Goal: Communication & Community: Answer question/provide support

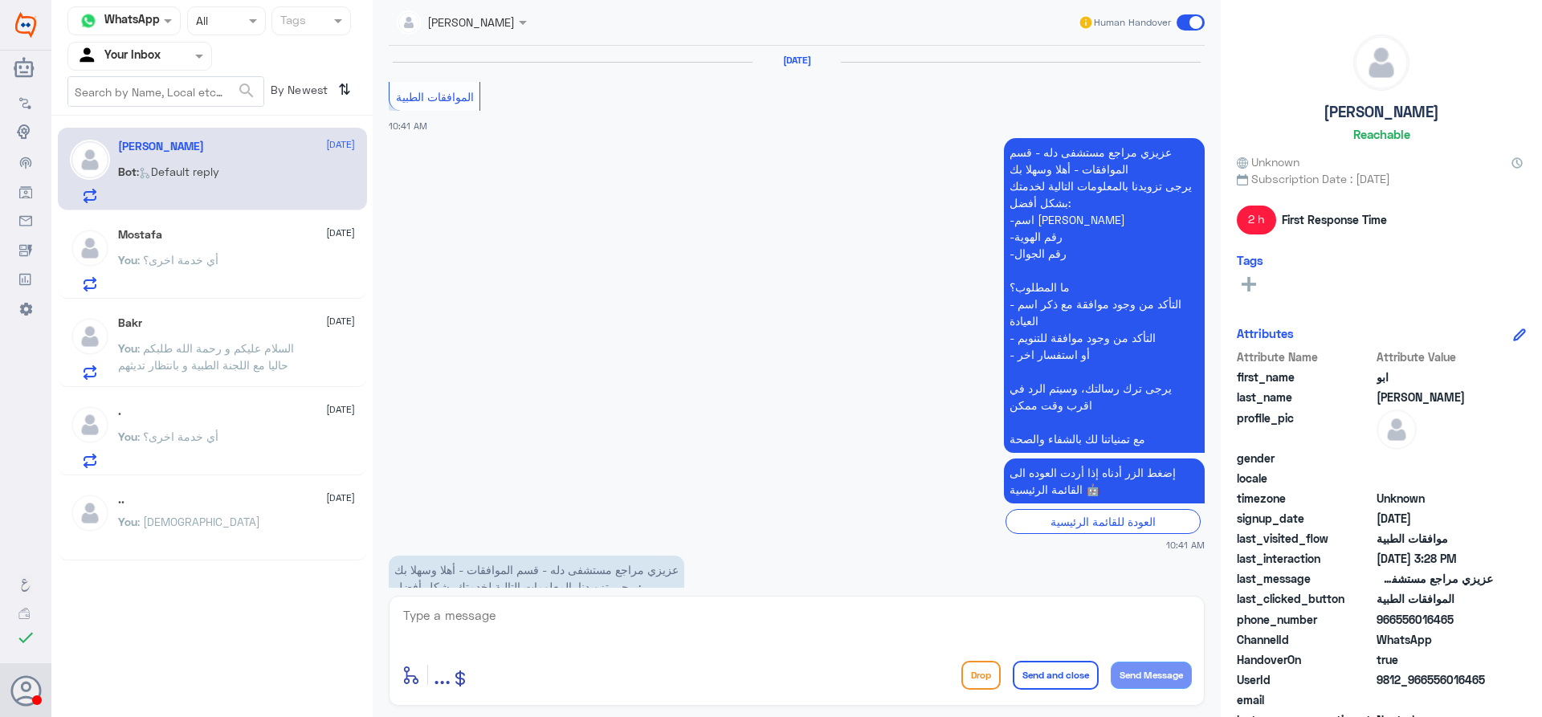
scroll to position [2230, 0]
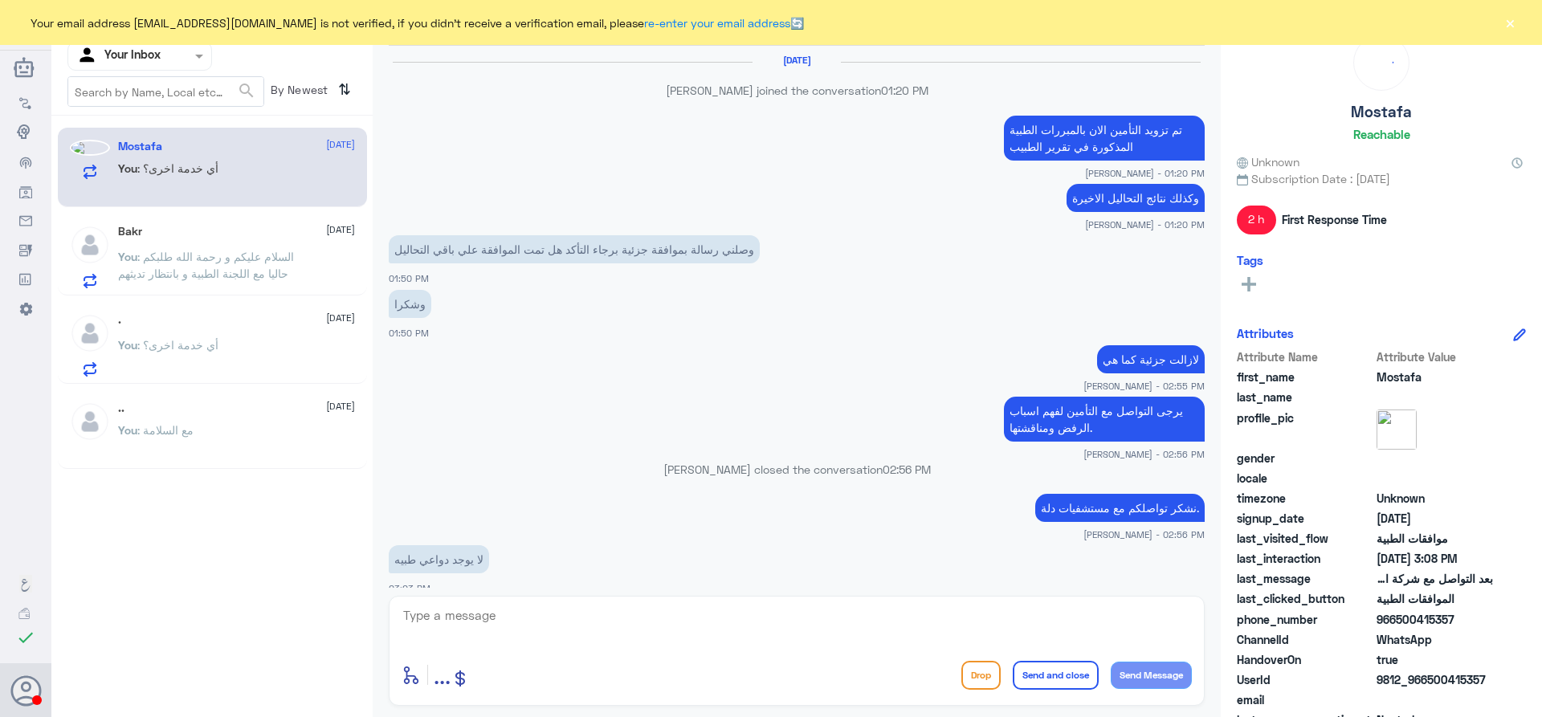
scroll to position [1069, 0]
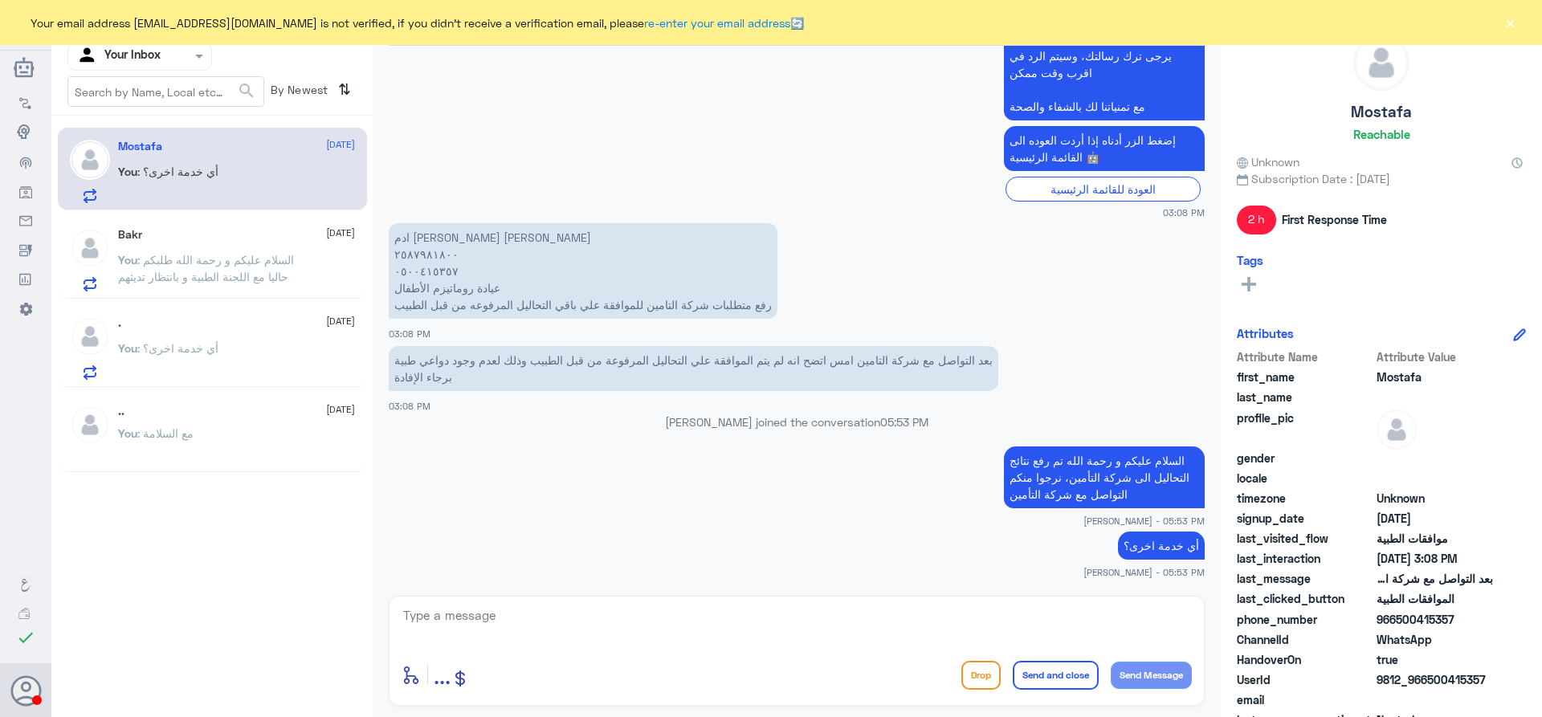
click at [182, 64] on div at bounding box center [139, 56] width 143 height 18
click at [157, 199] on ng-dropdown-panel "All Unassigned Your Inbox Your Team" at bounding box center [139, 139] width 145 height 121
click at [154, 195] on Team "Your Team" at bounding box center [131, 199] width 55 height 14
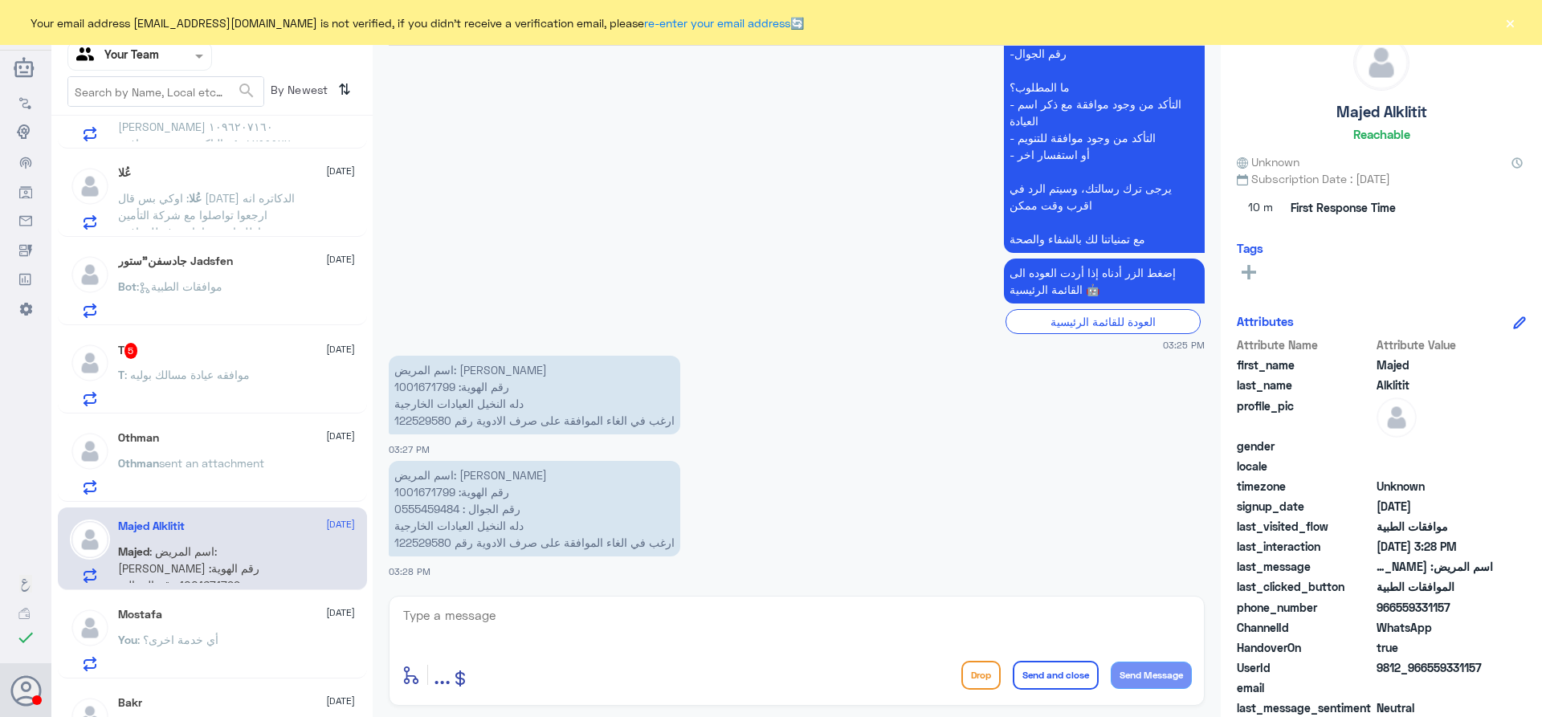
scroll to position [1100, 0]
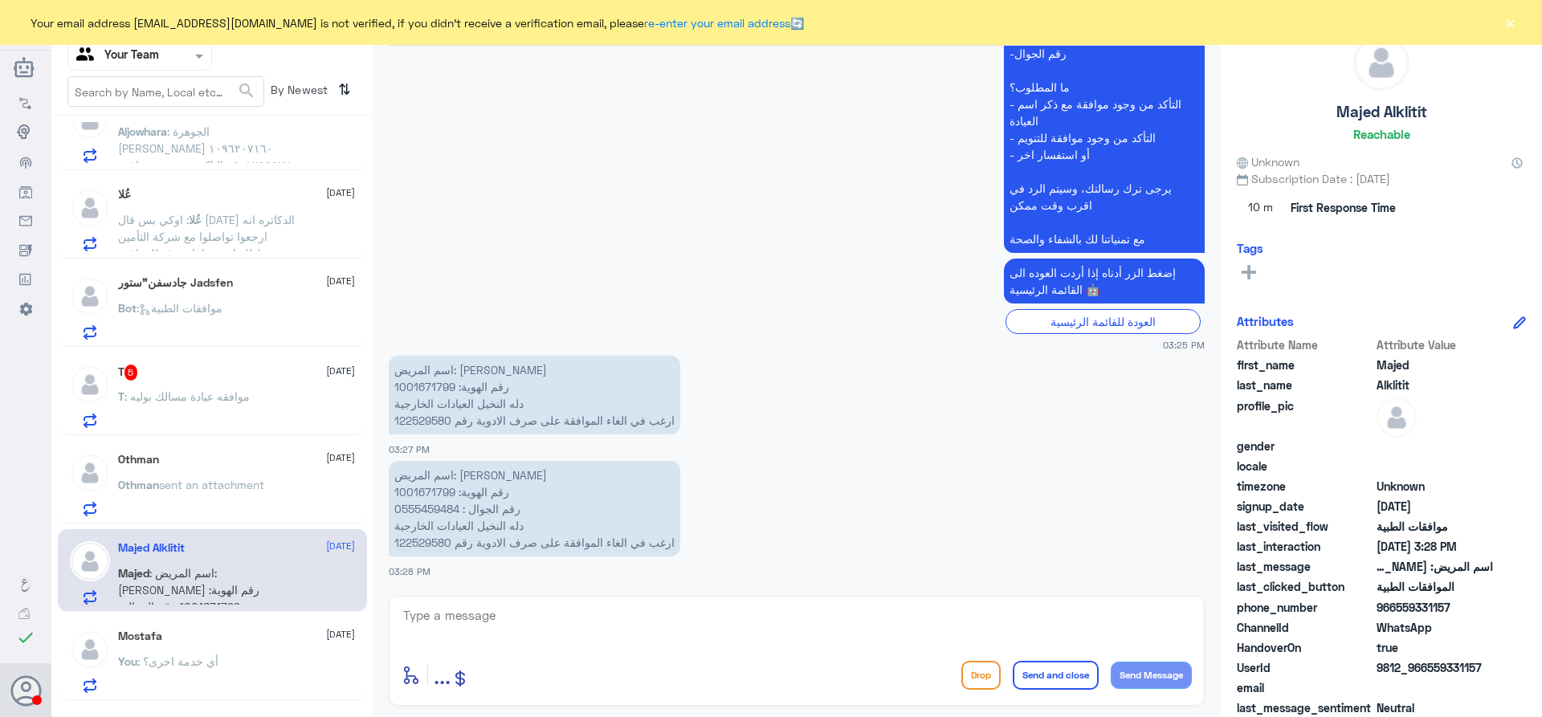
click at [214, 462] on div "Othman [DATE]" at bounding box center [236, 460] width 237 height 14
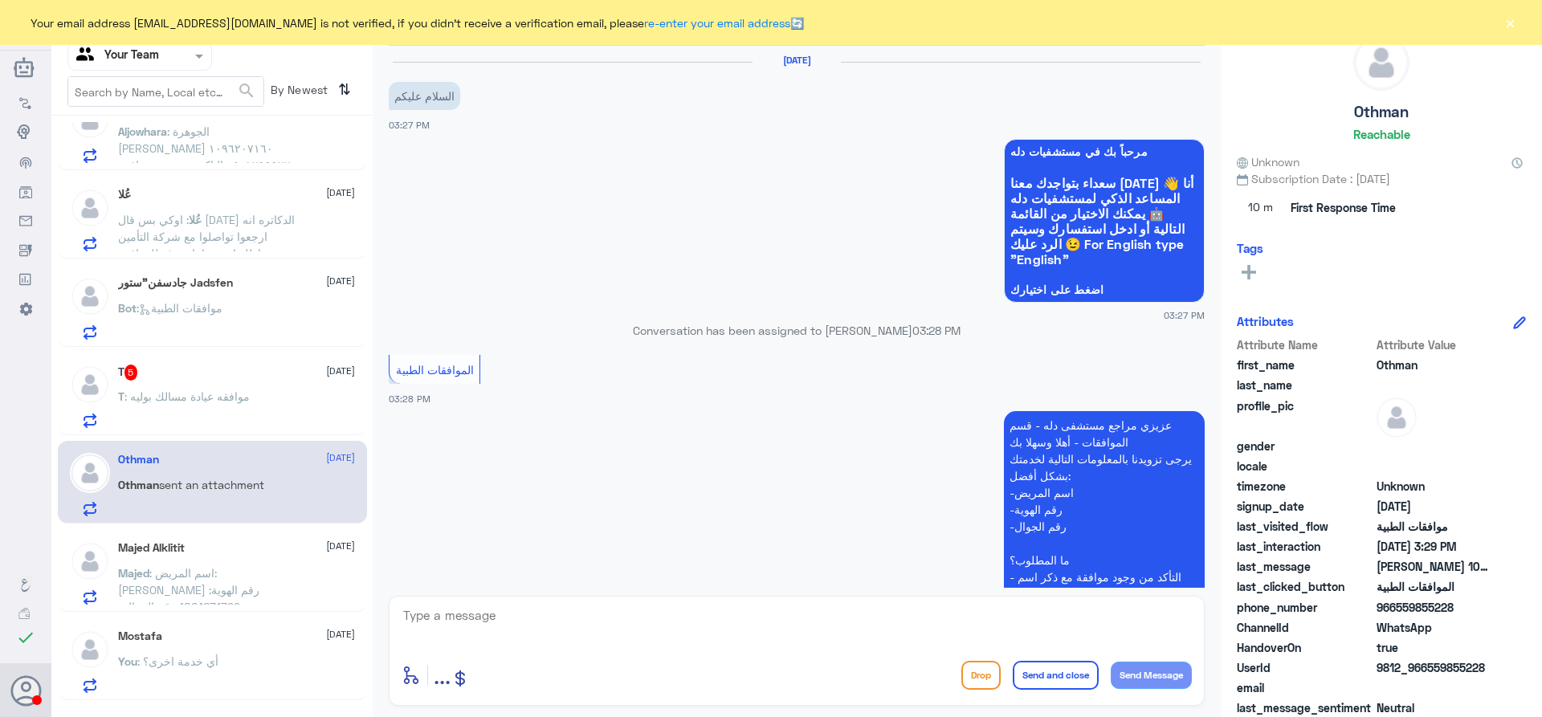
scroll to position [467, 0]
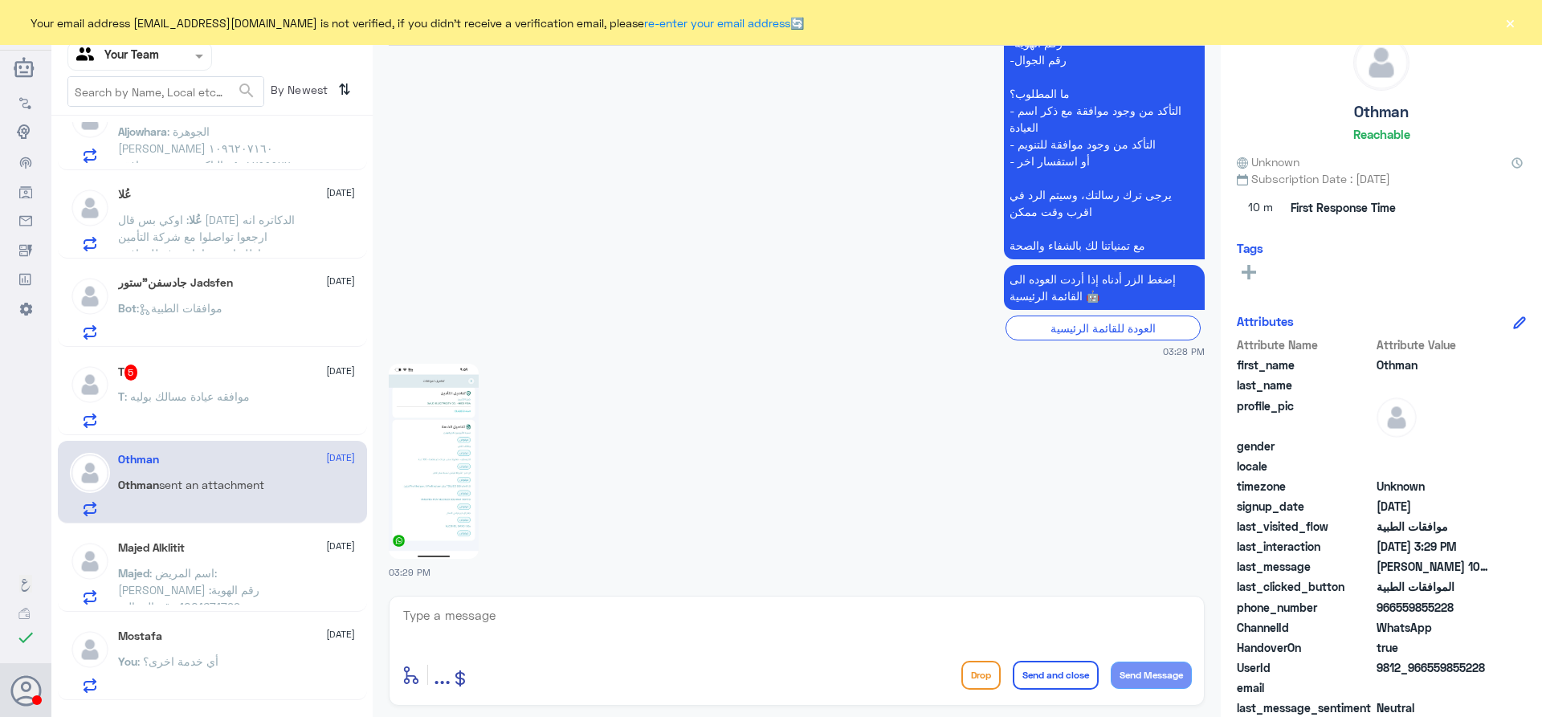
click at [227, 394] on span ": موافقه عيادة مسالك بوليه" at bounding box center [186, 397] width 125 height 14
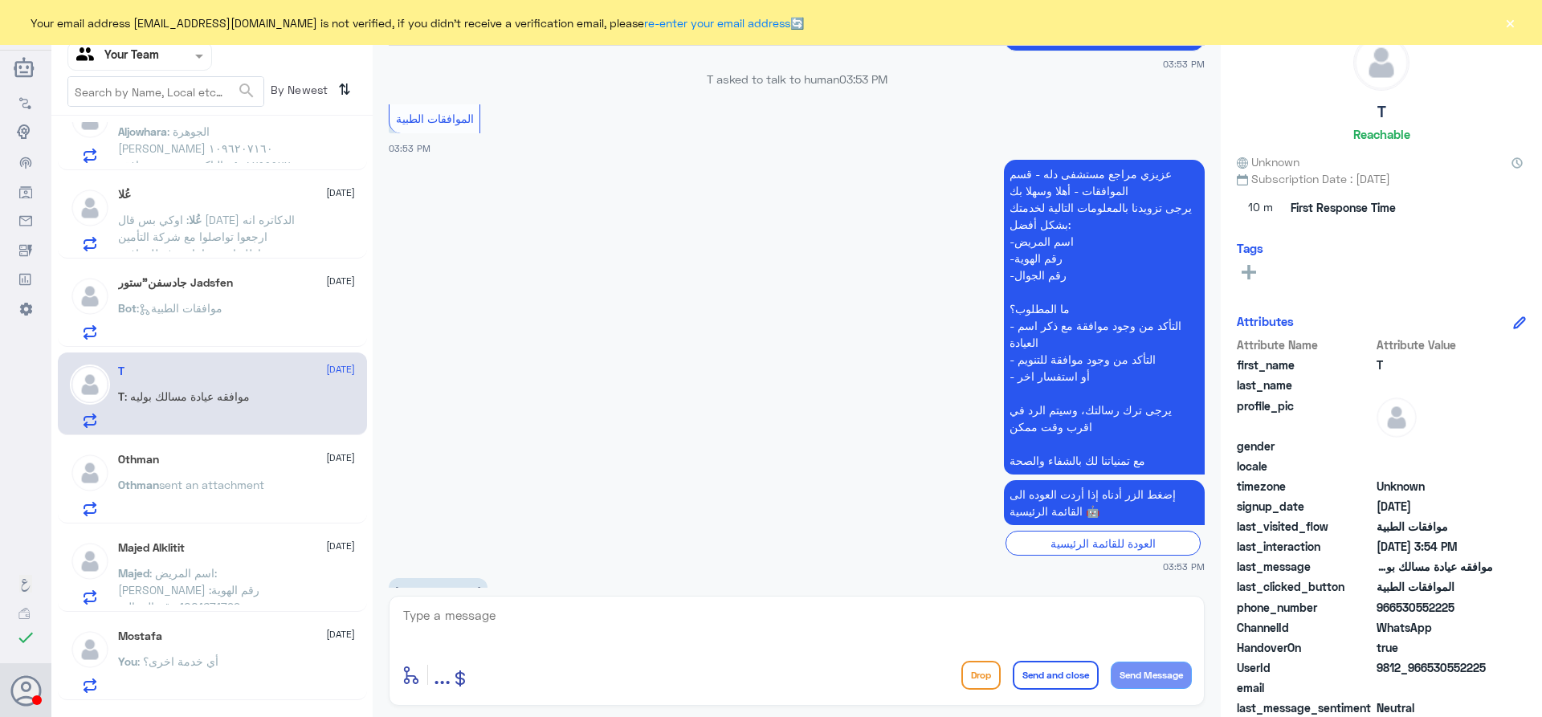
scroll to position [632, 0]
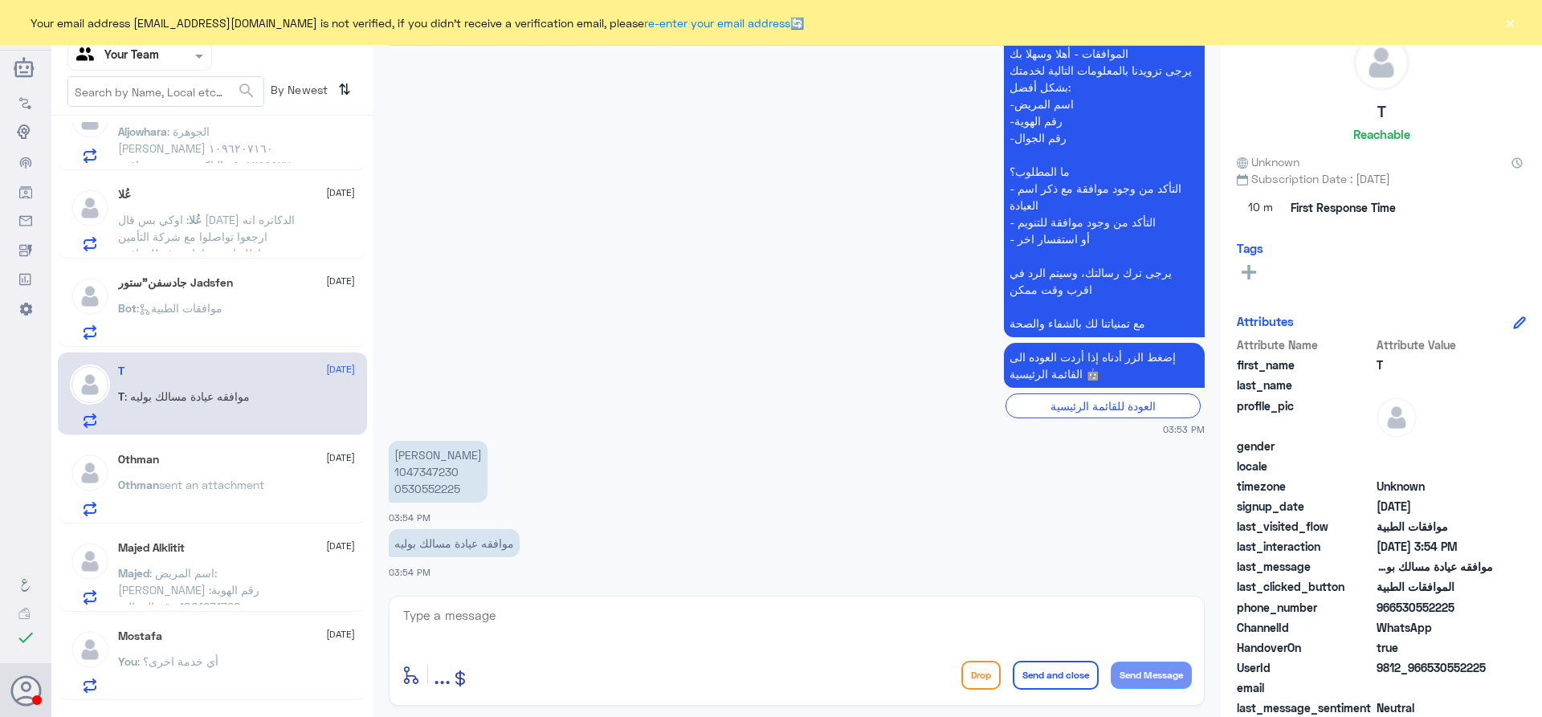
click at [439, 466] on p "[PERSON_NAME] 1047347230 0530552225" at bounding box center [438, 472] width 99 height 62
copy p "1047347230"
click at [610, 610] on textarea at bounding box center [797, 624] width 790 height 39
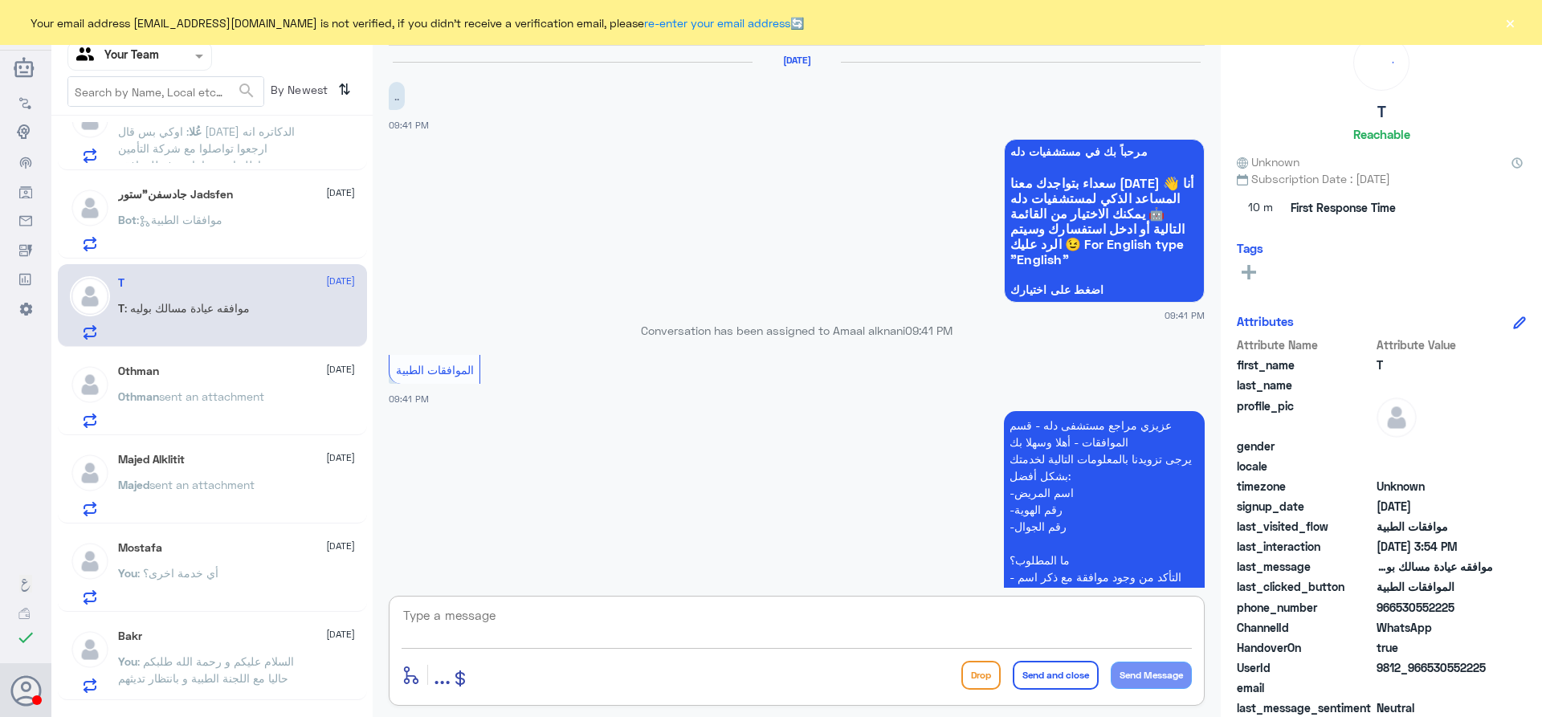
scroll to position [591, 0]
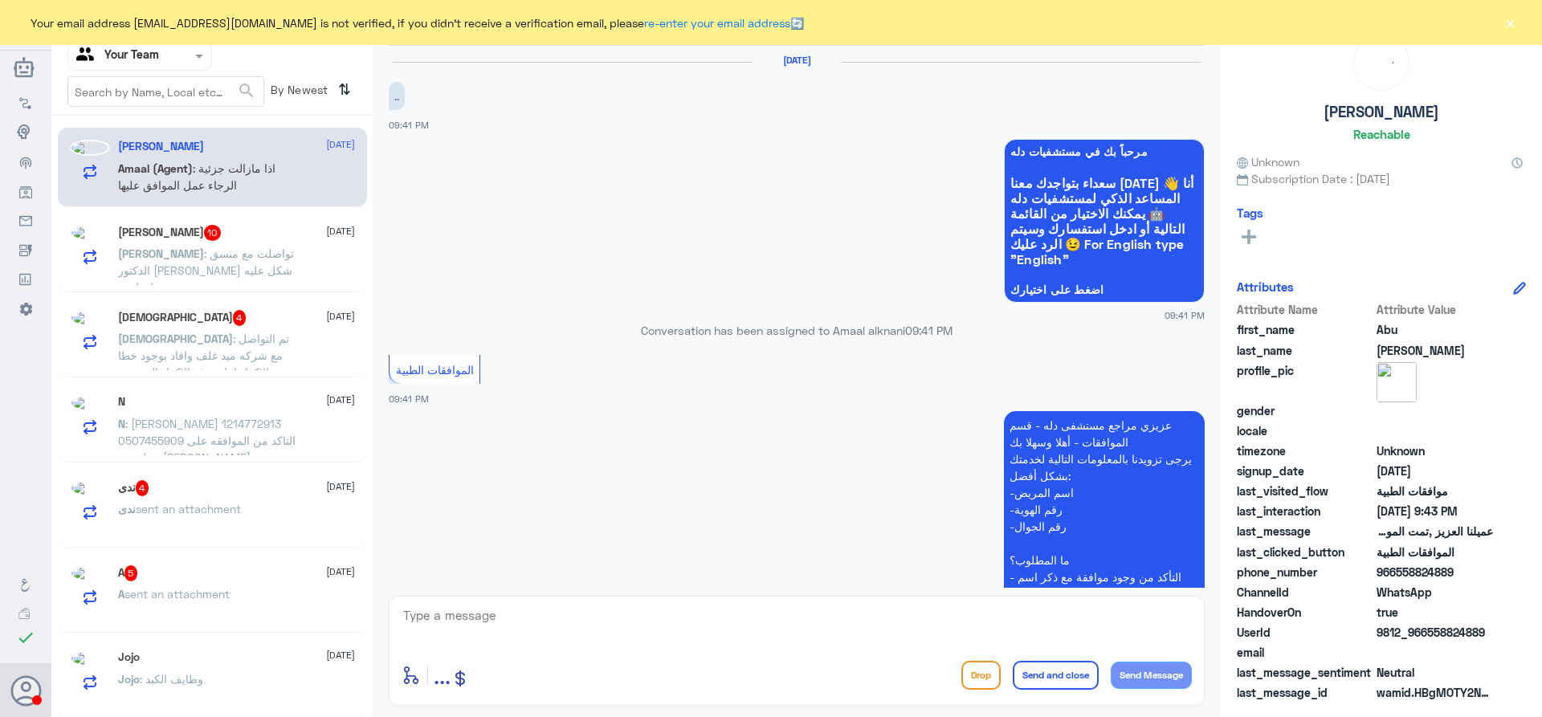
scroll to position [591, 0]
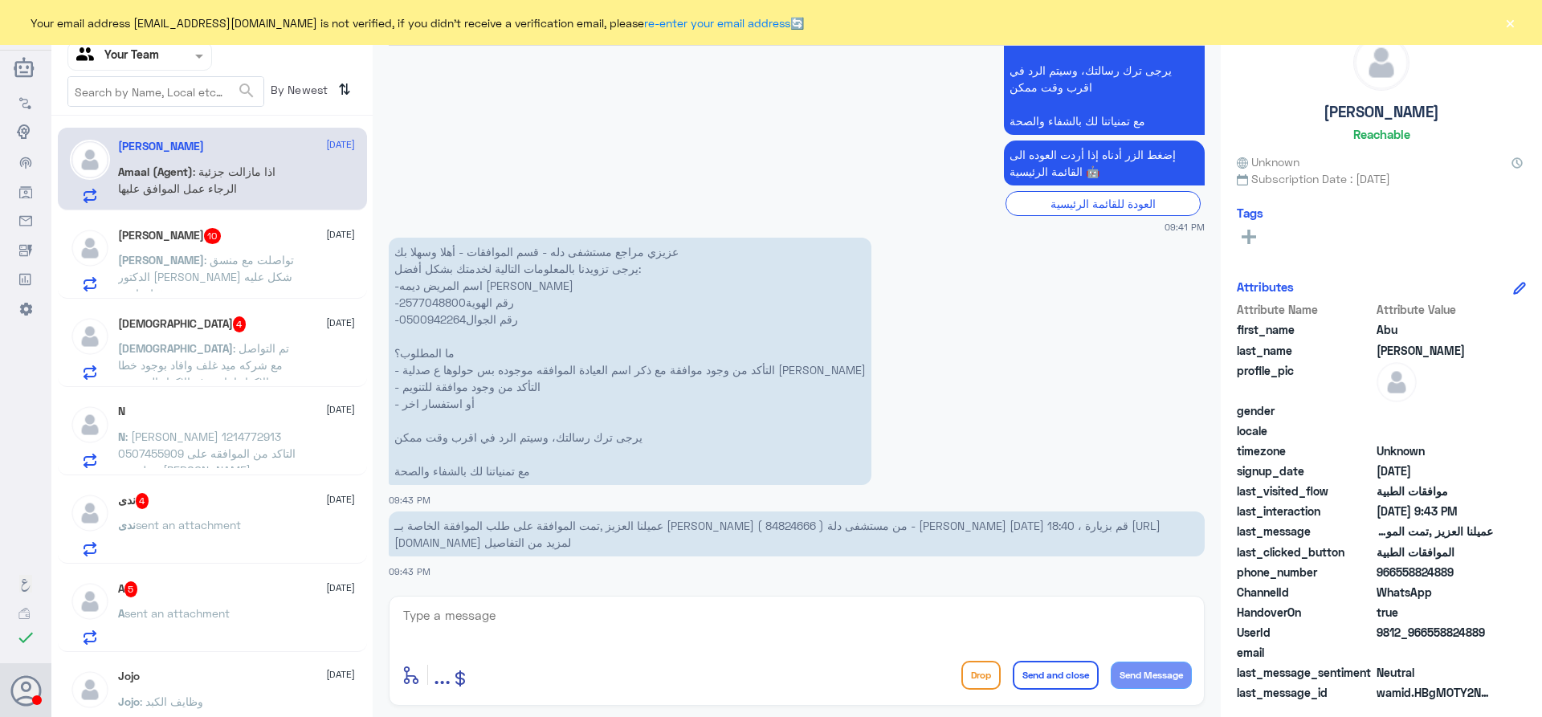
click at [235, 278] on span ": تواصلت مع منسق الدكتور [PERSON_NAME] شكل عليه ضغط ما يرد" at bounding box center [206, 276] width 176 height 47
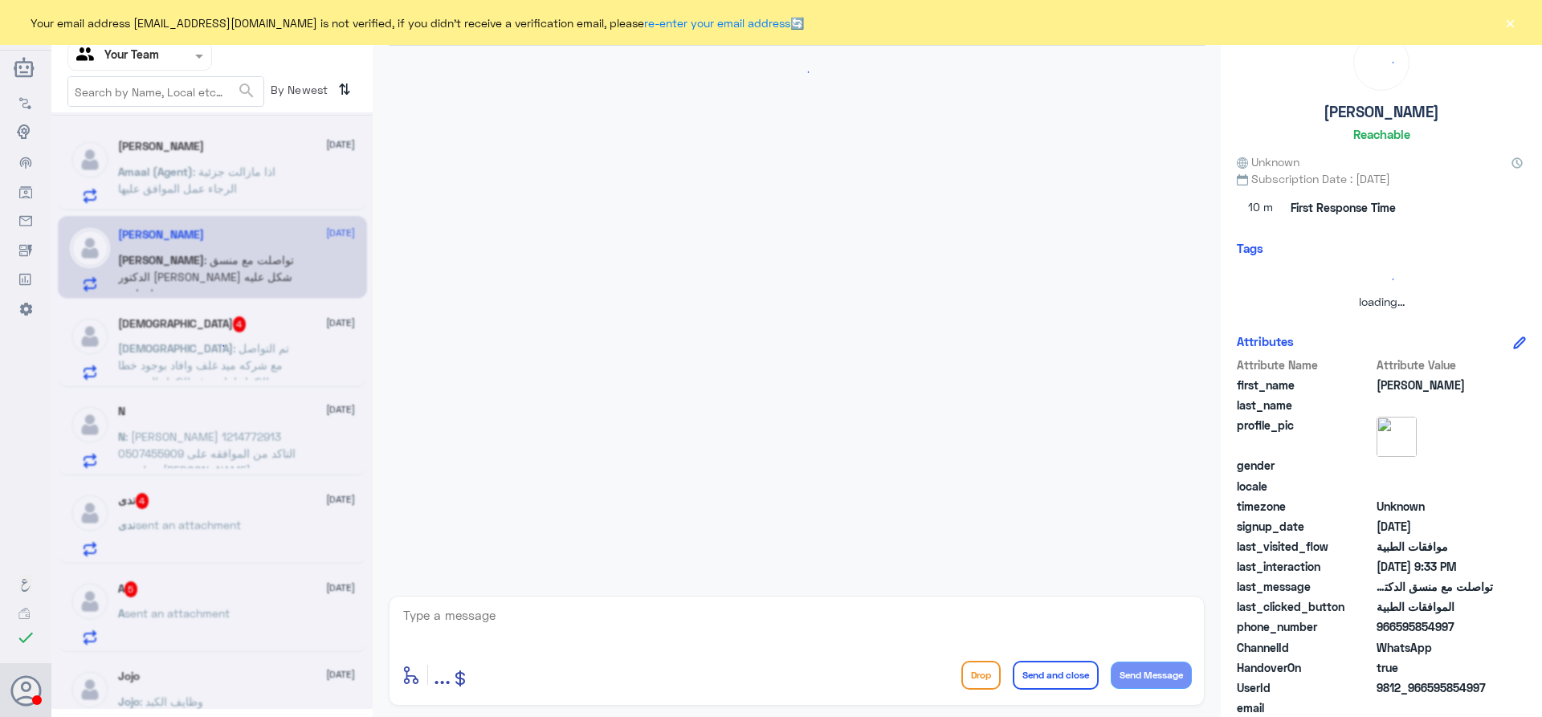
scroll to position [1317, 0]
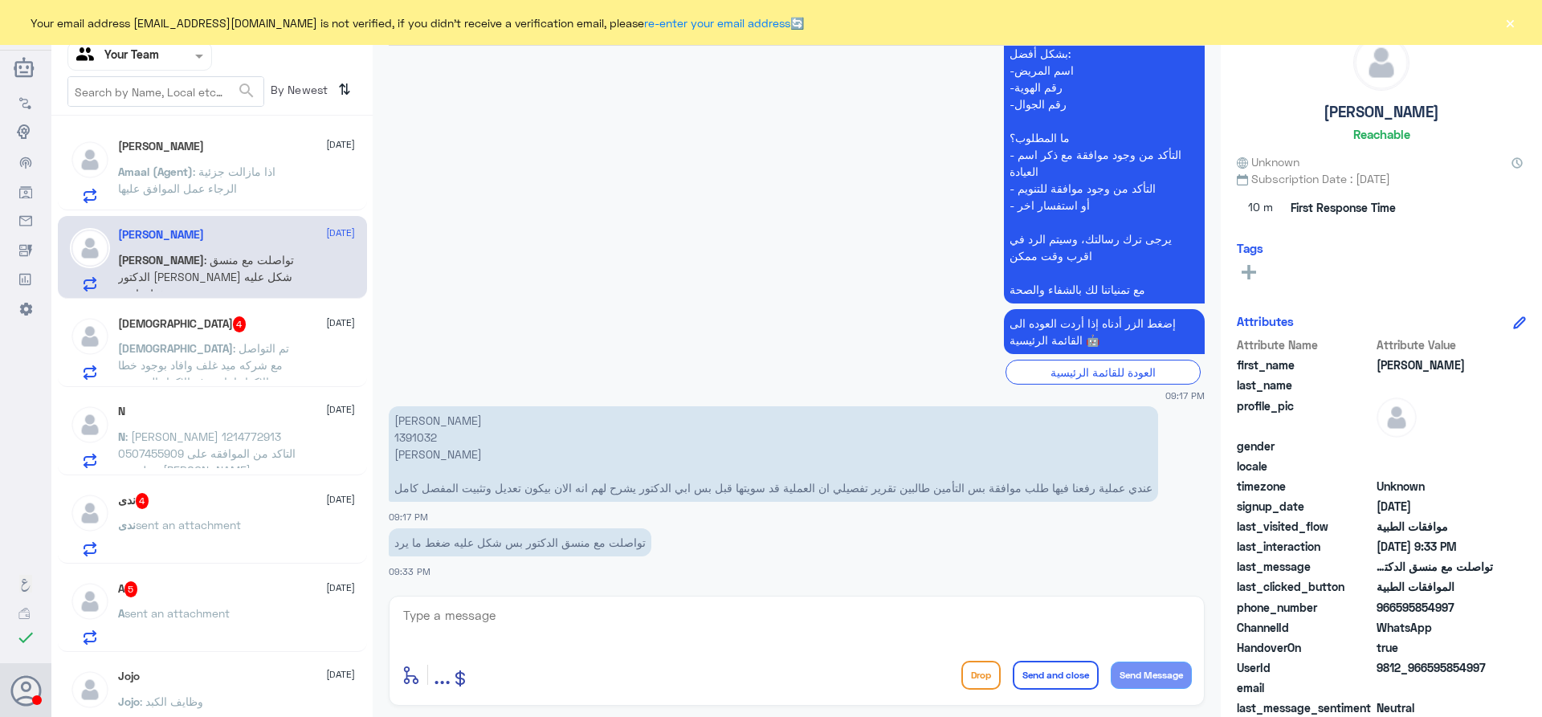
click at [248, 346] on span ": تم التواصل مع شركه ميد غلف وافاد بوجود خطا بالاكواد اعاده رفع الاكواد الصحيحه…" at bounding box center [206, 373] width 177 height 64
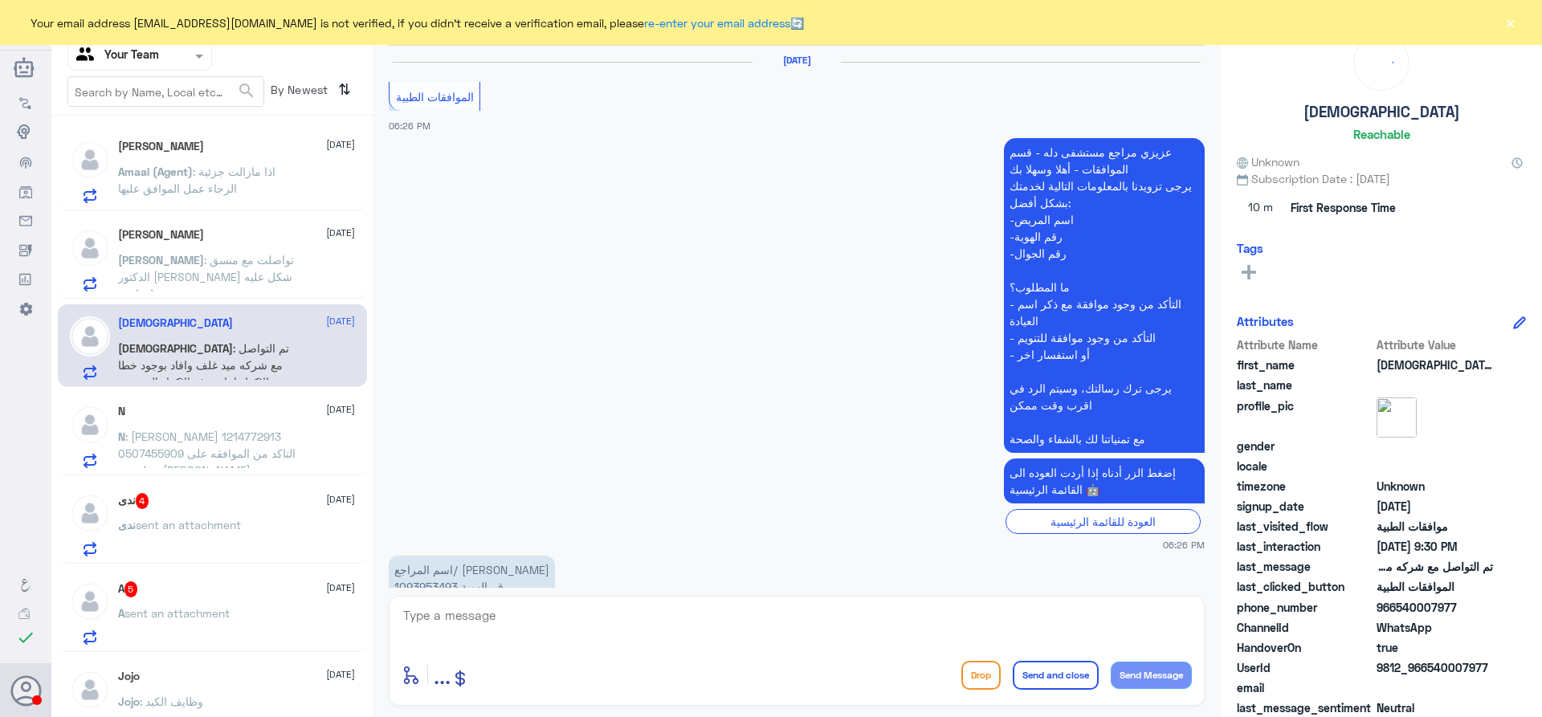
scroll to position [1528, 0]
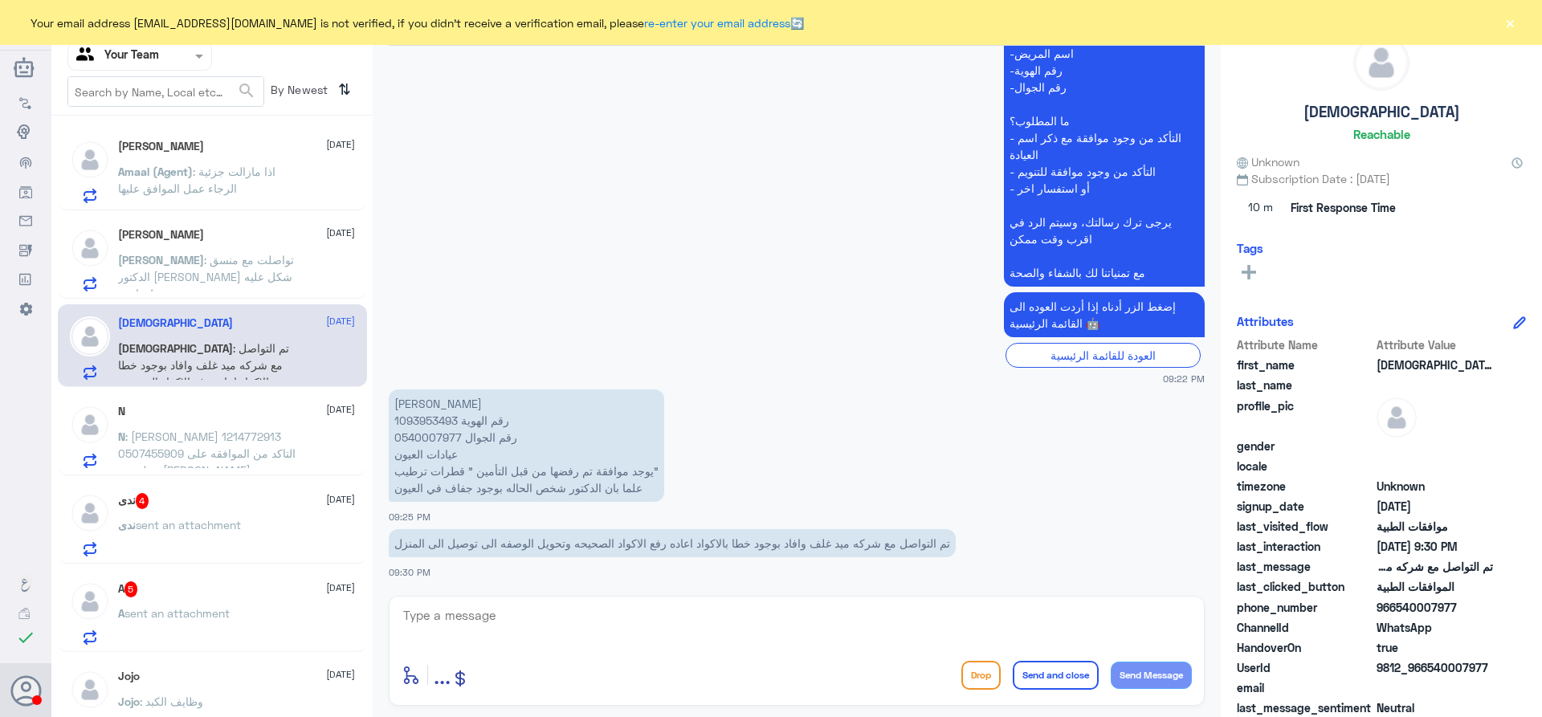
click at [226, 499] on div "ندى 4 28 September" at bounding box center [236, 501] width 237 height 16
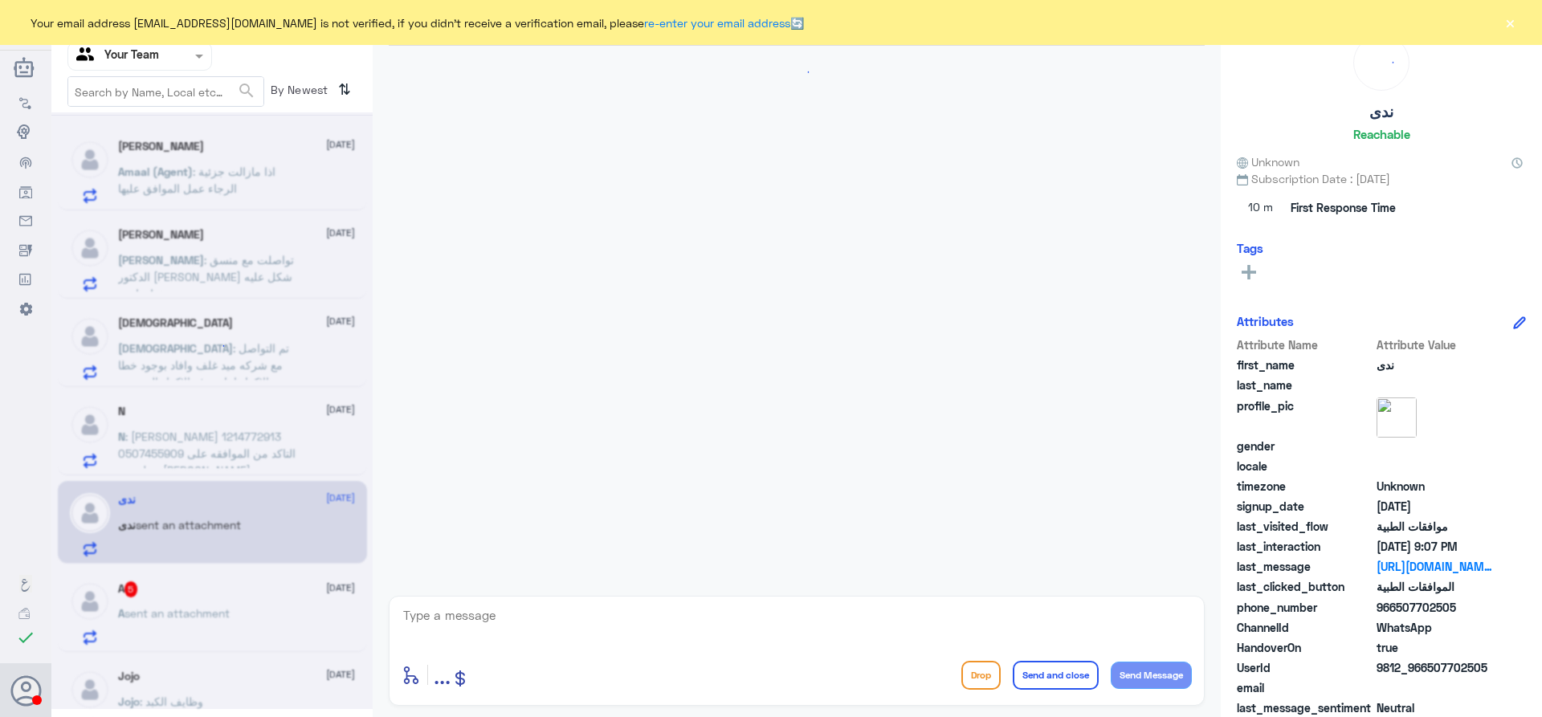
scroll to position [1161, 0]
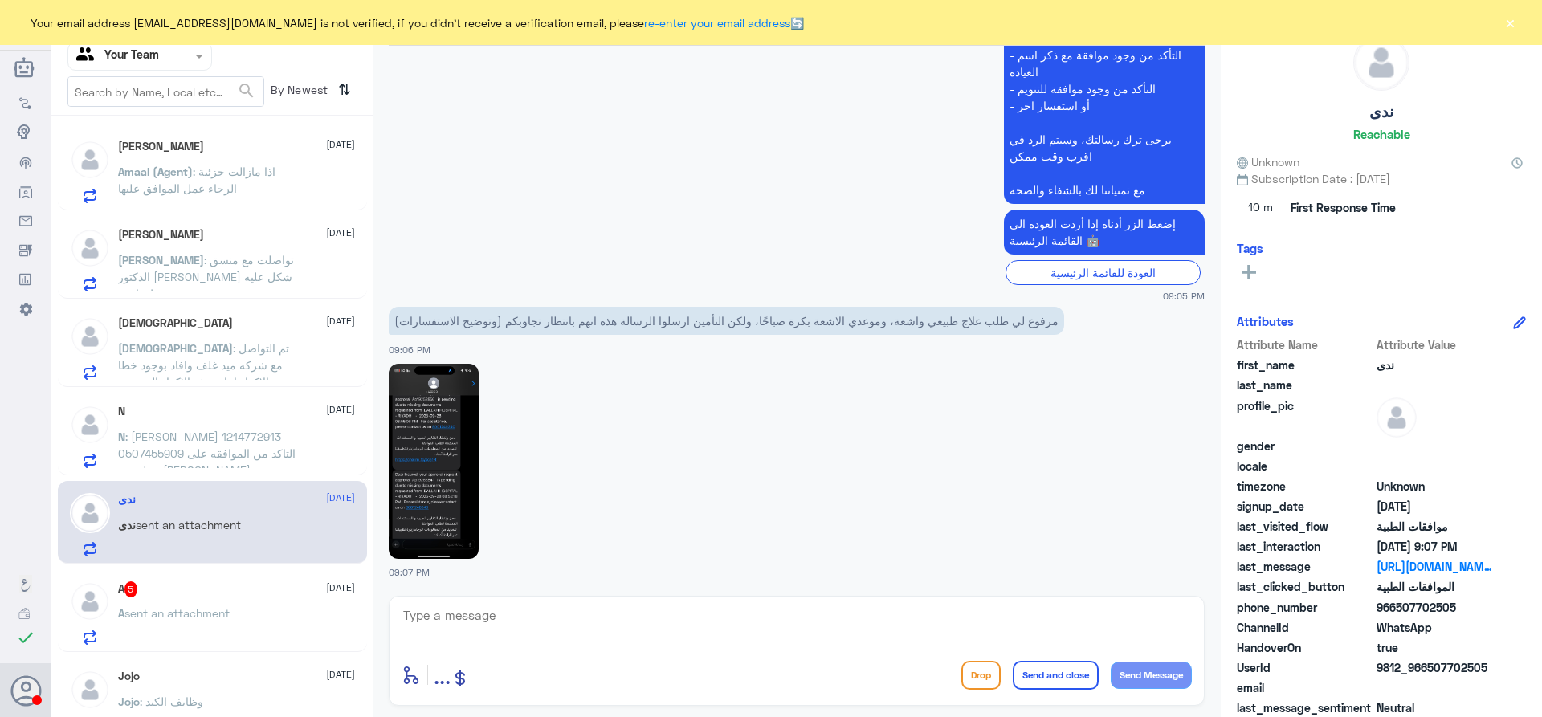
click at [437, 488] on img at bounding box center [434, 461] width 90 height 195
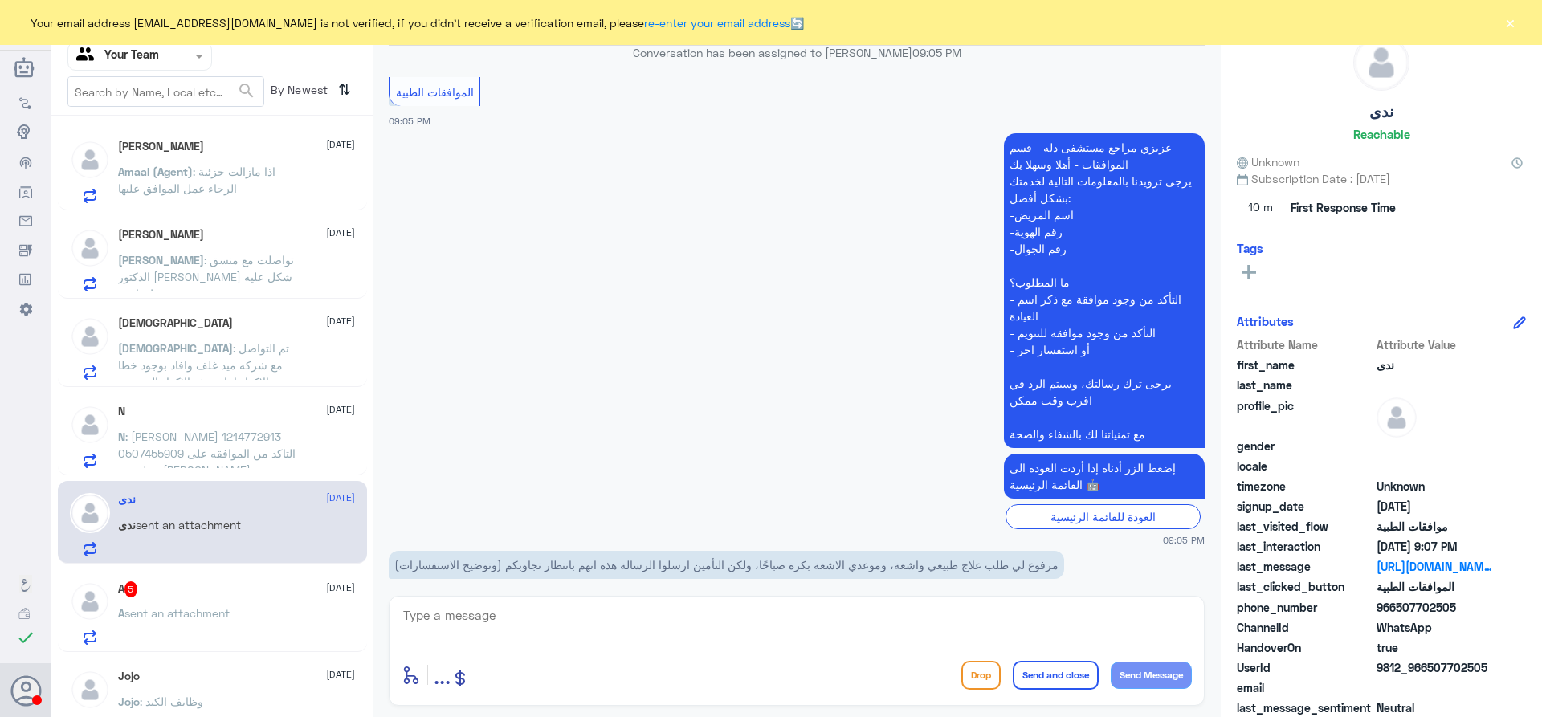
scroll to position [4367, 0]
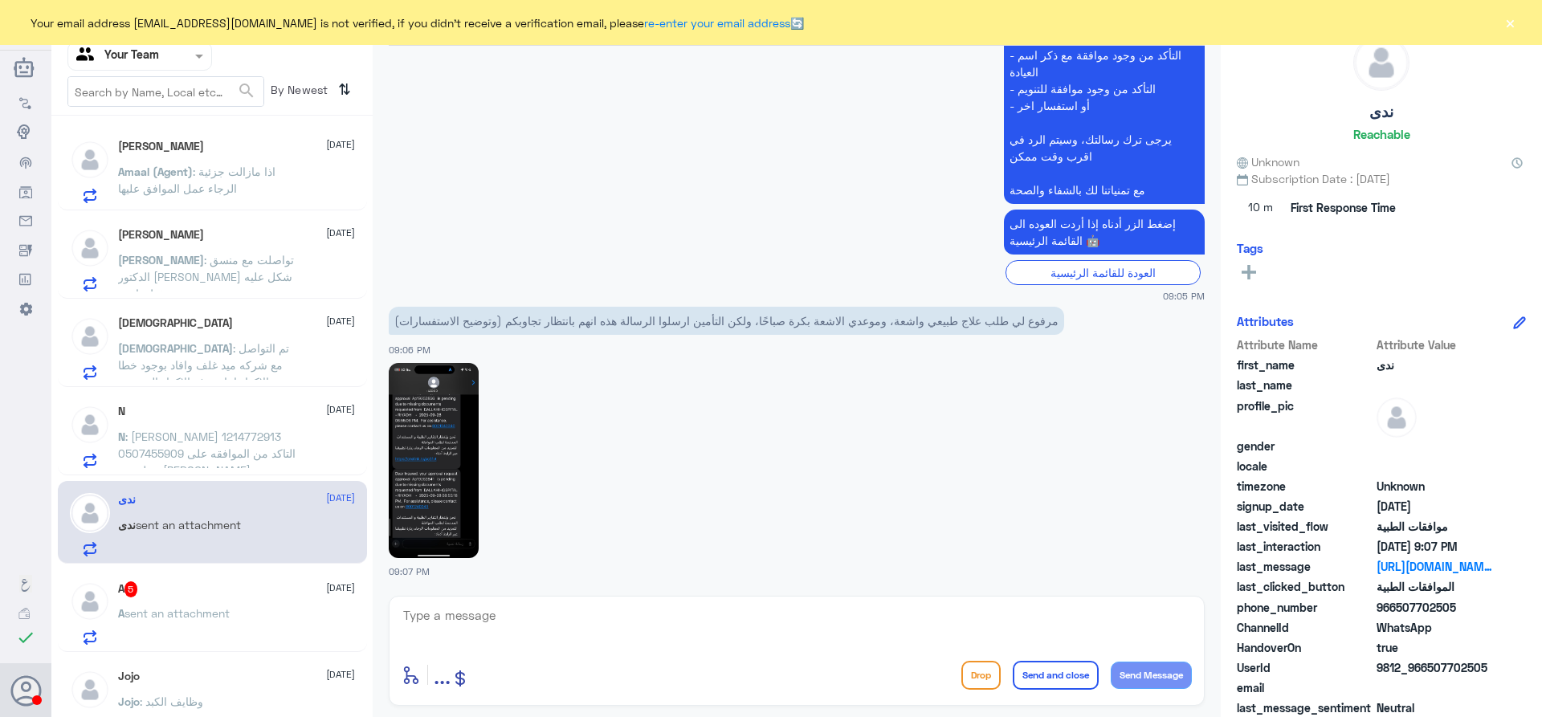
click at [448, 482] on img at bounding box center [434, 460] width 90 height 195
click at [568, 616] on textarea at bounding box center [797, 624] width 790 height 39
type textarea "h"
type textarea "السلام عليكم و رحمة الله"
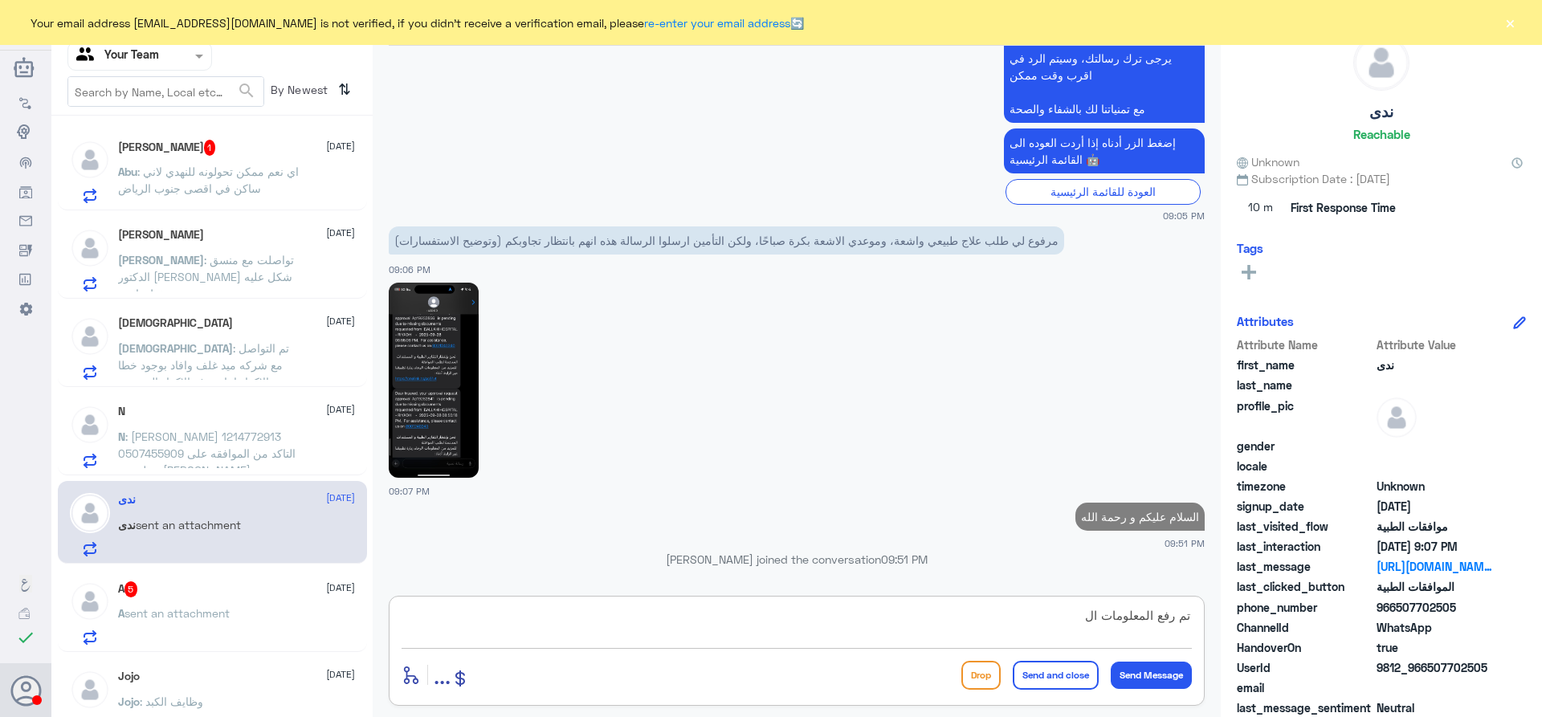
scroll to position [4414, 0]
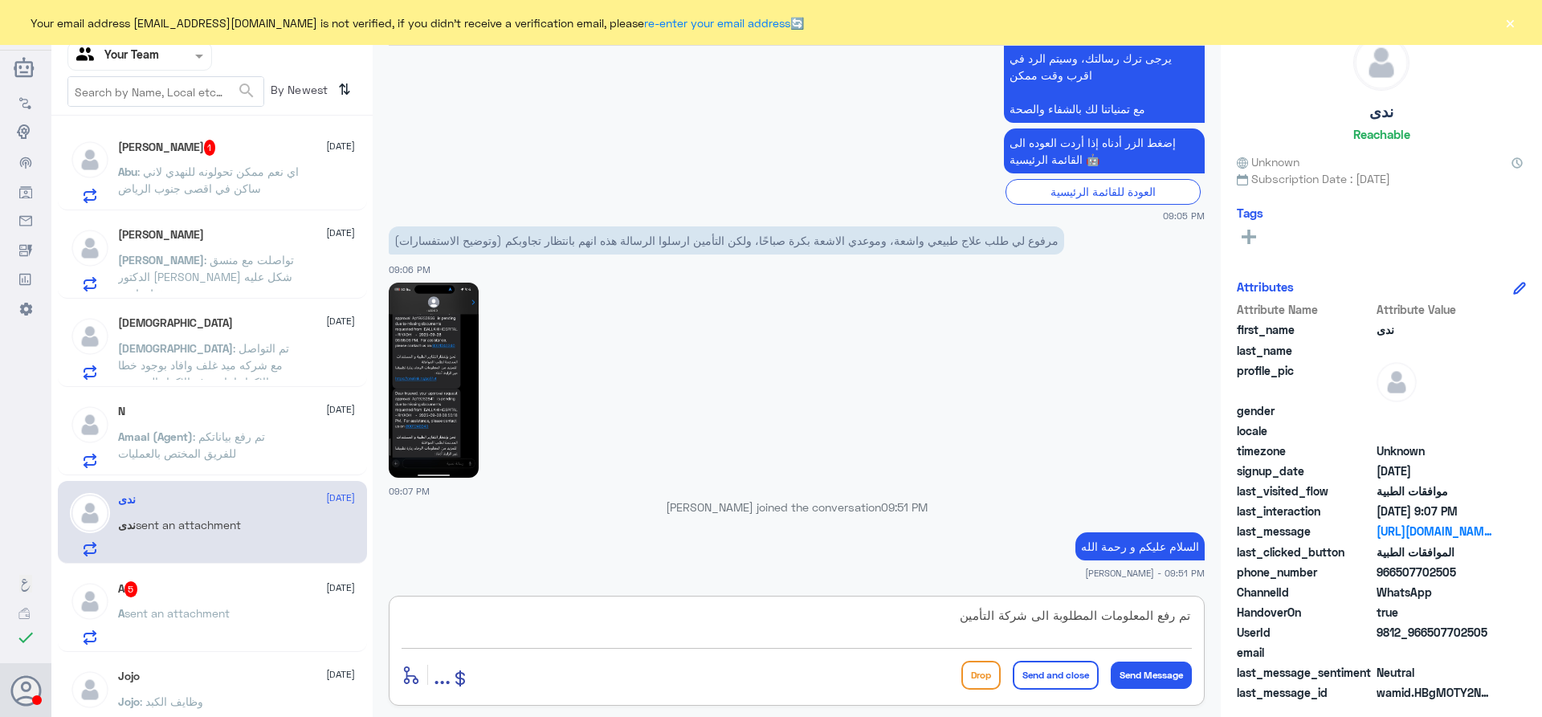
type textarea "تم رفع المعلومات المطلوبة الى شركة التأمين"
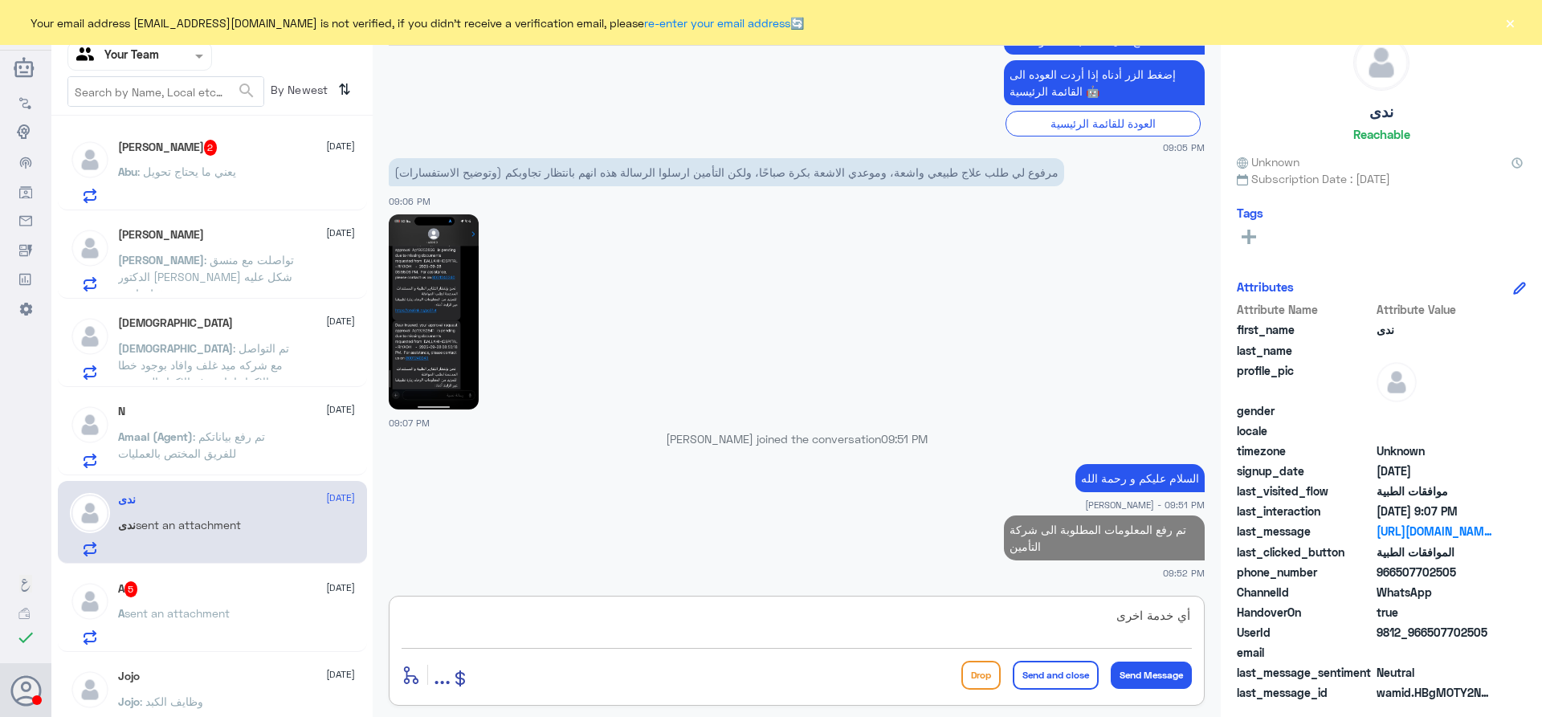
type textarea "أي خدمة اخرى؟"
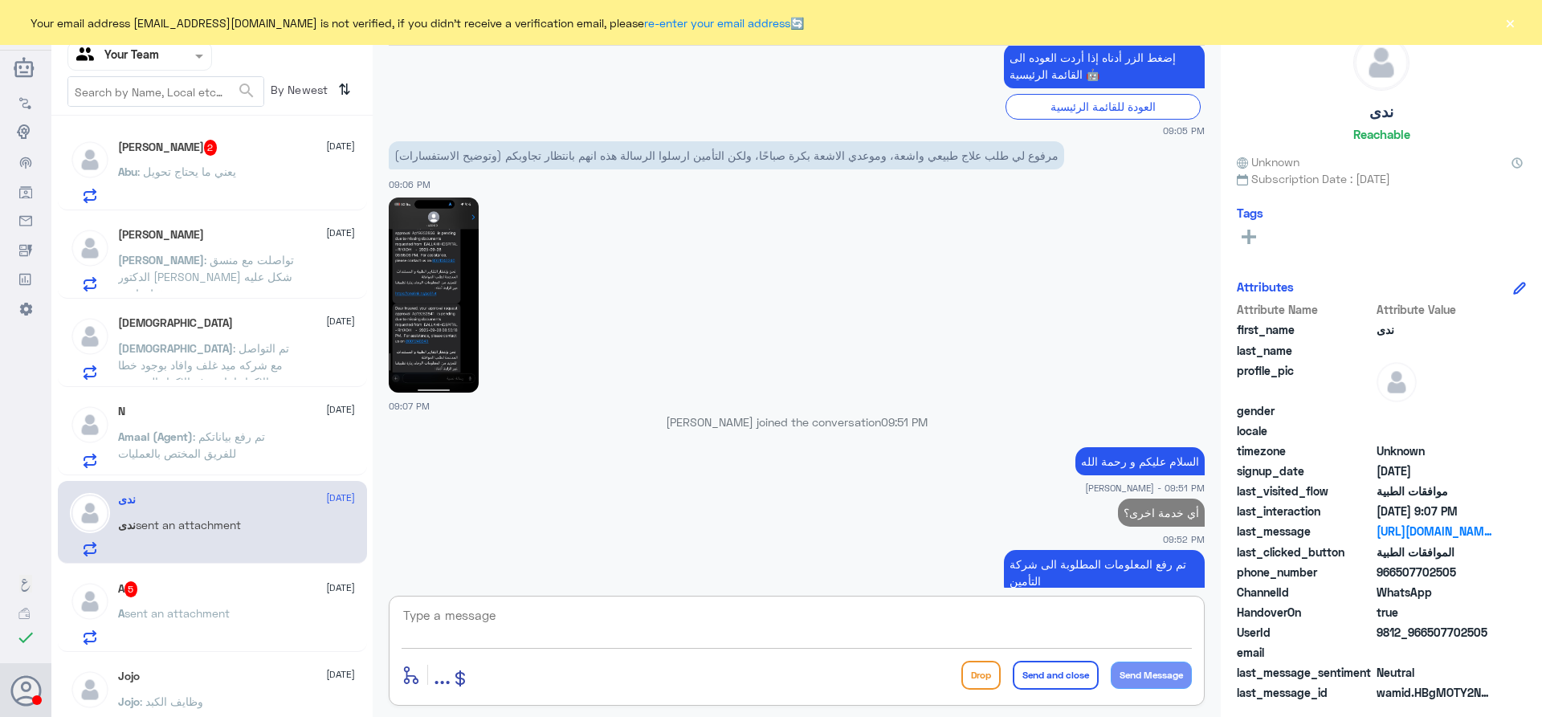
scroll to position [4534, 0]
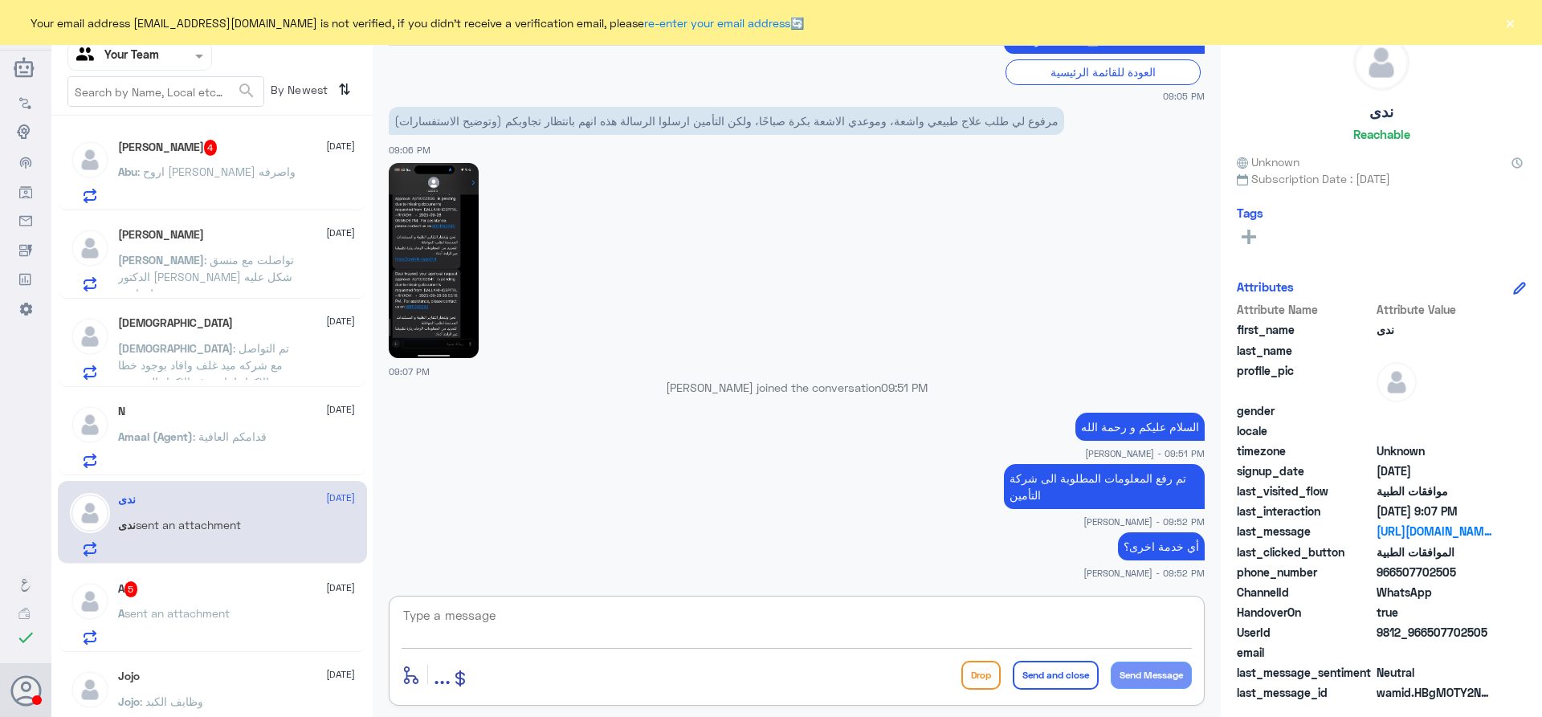
click at [618, 623] on textarea at bounding box center [797, 624] width 790 height 39
type textarea "بالنسبة للأشعة التأمين يسأل اذا الاصابة لها علاقة بالعمل"
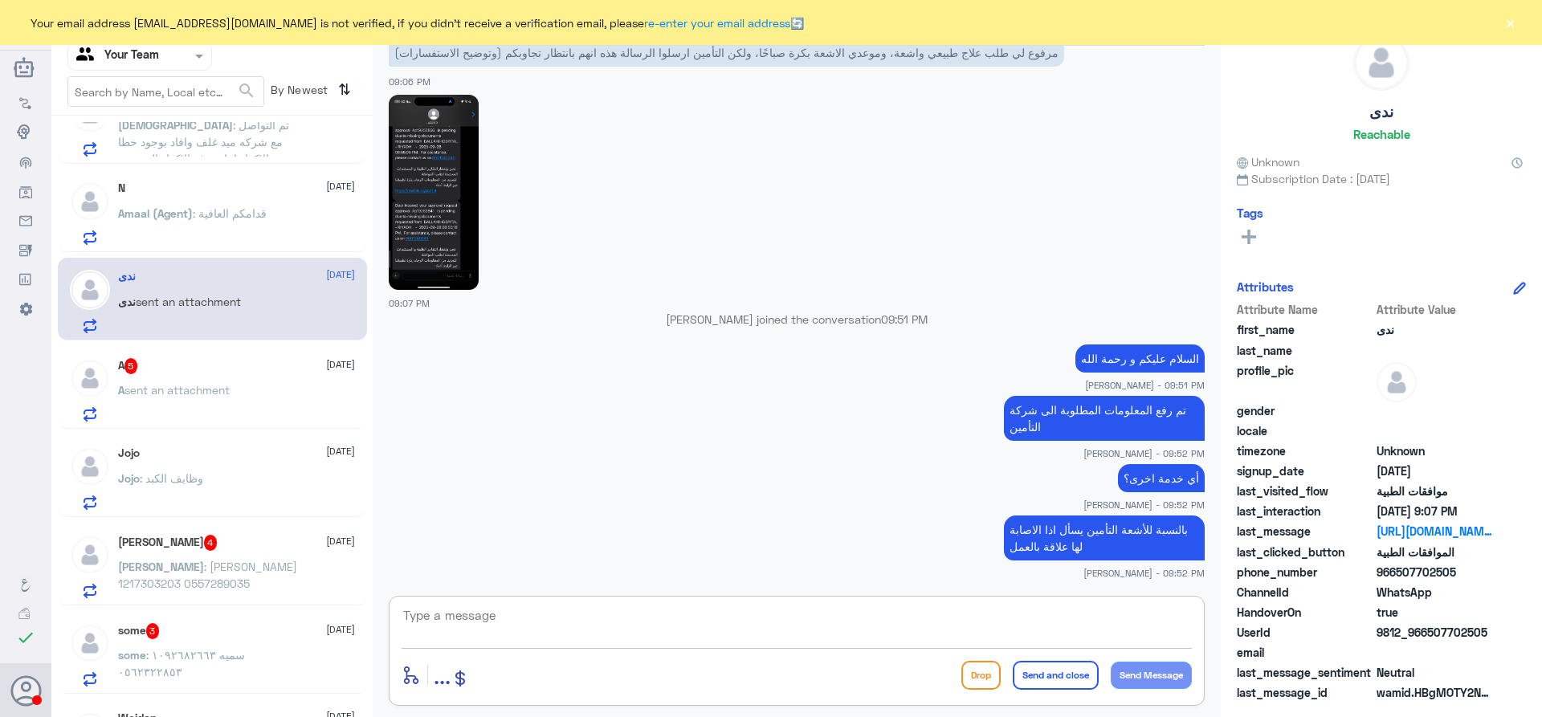
scroll to position [241, 0]
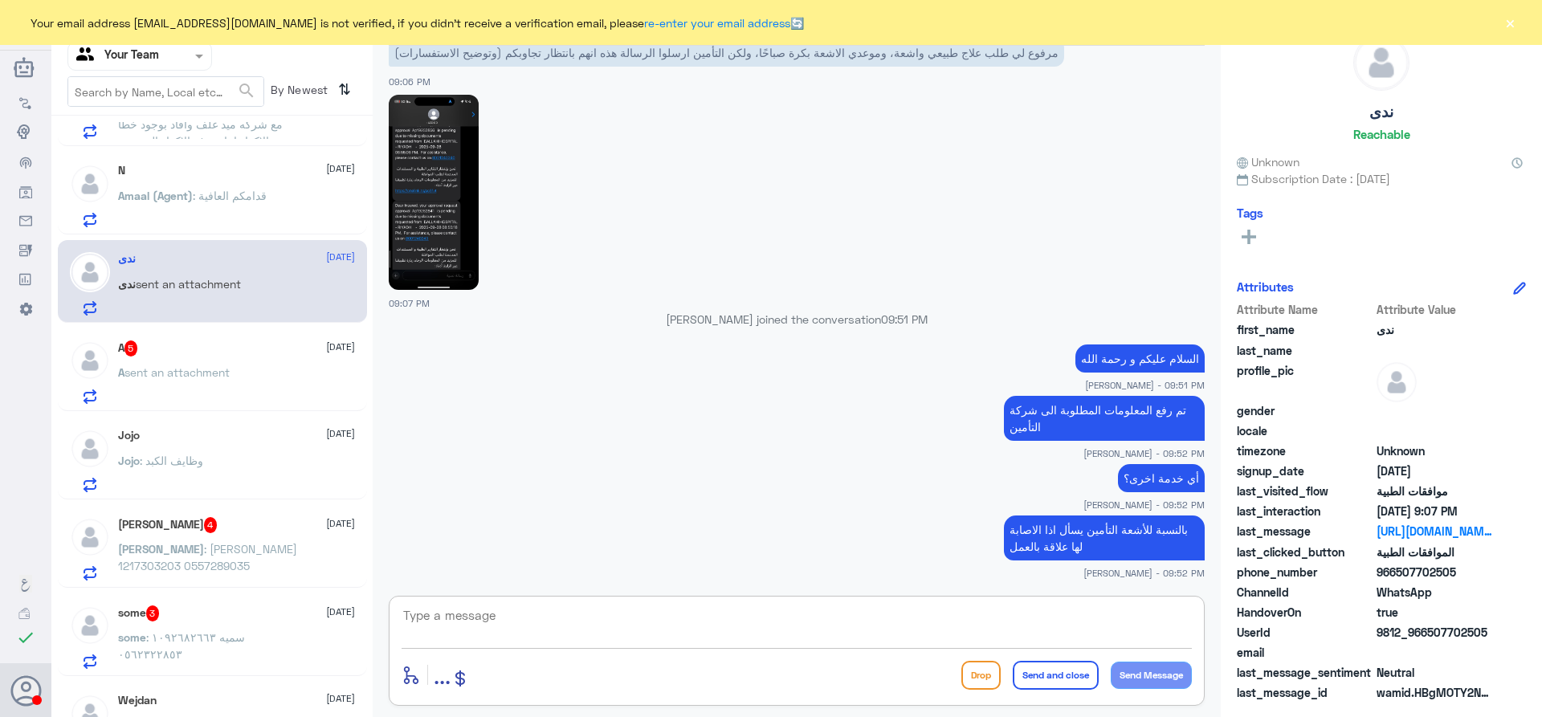
click at [174, 370] on span "sent an attachment" at bounding box center [176, 372] width 105 height 14
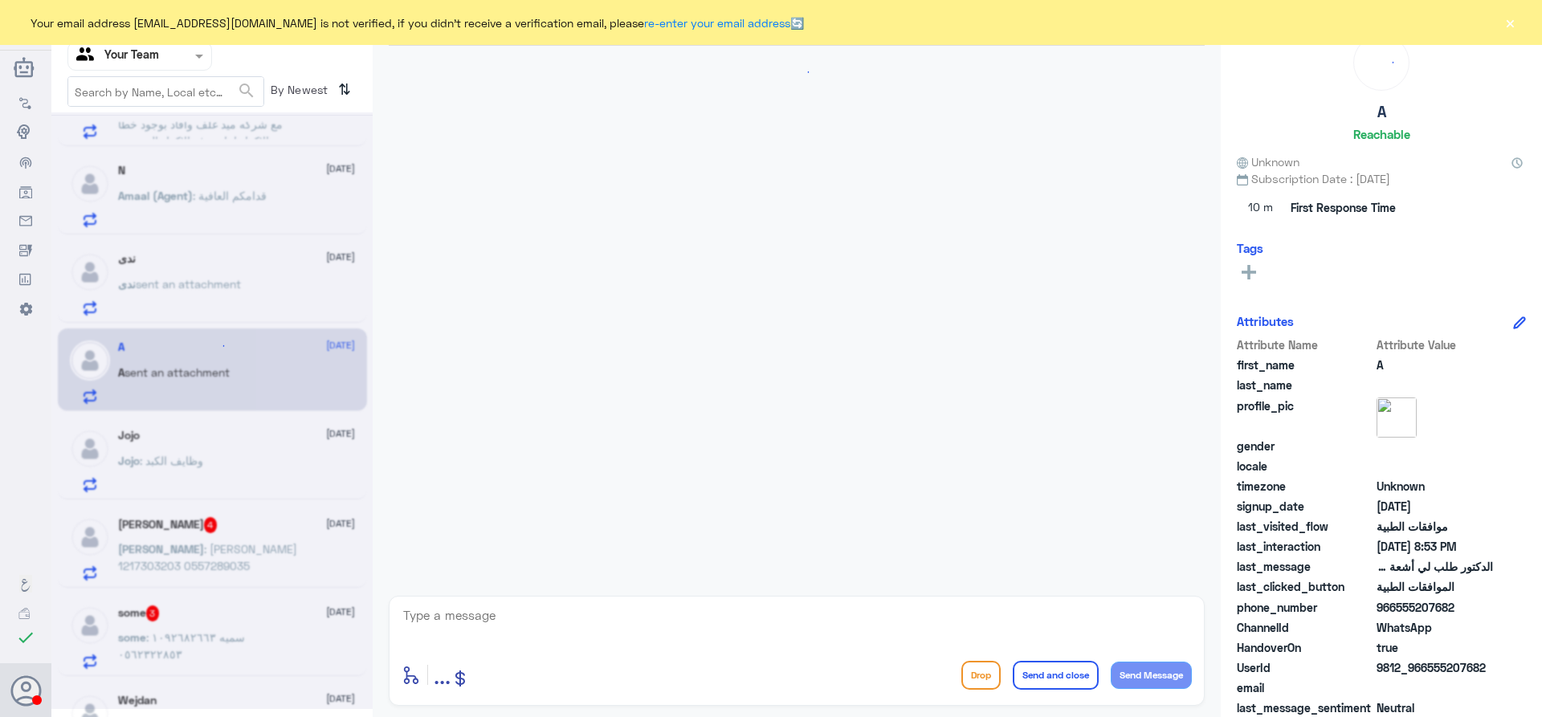
scroll to position [477, 0]
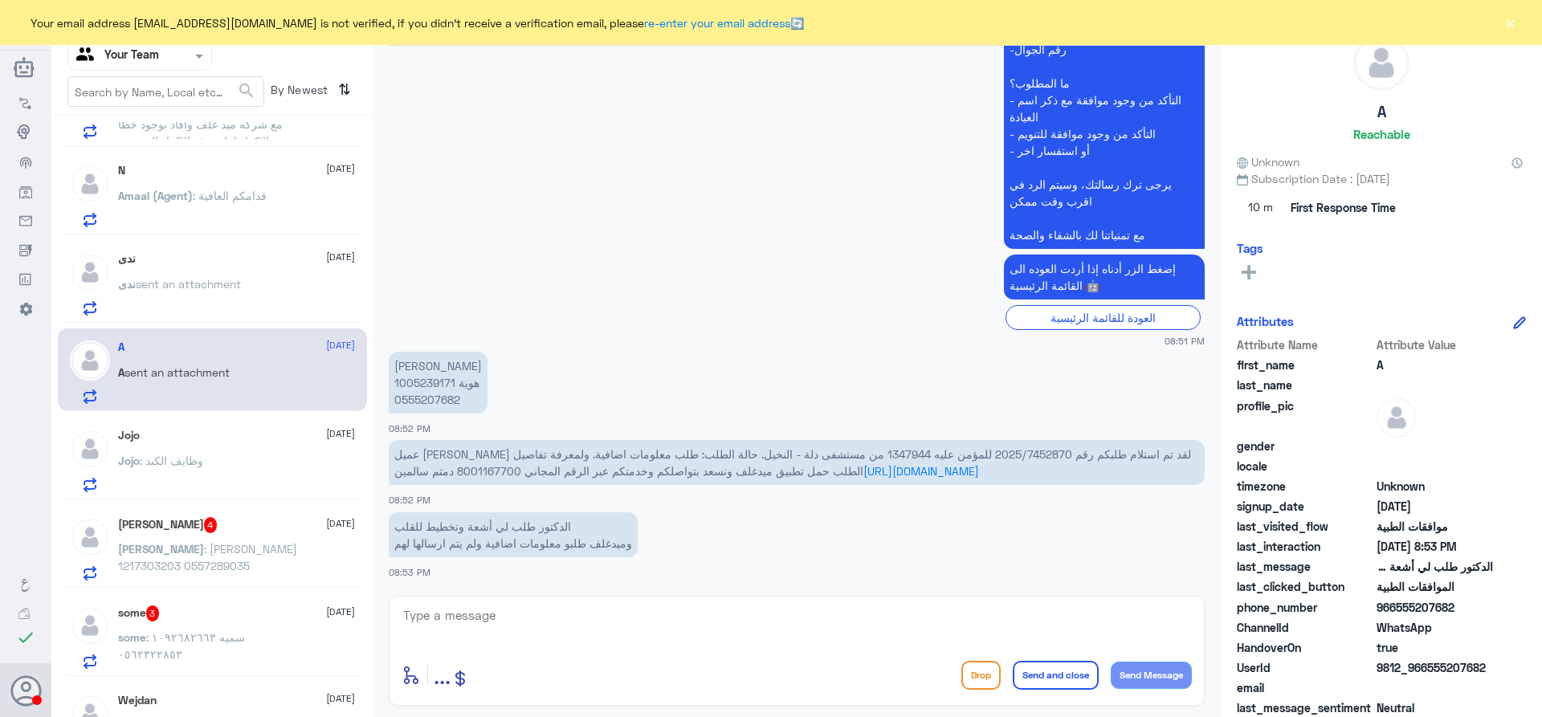
click at [446, 384] on p "عبدالله عبدالرحمن المخيزيم هوية 1005239171 0555207682" at bounding box center [438, 383] width 99 height 62
copy p "1005239171"
click at [636, 627] on textarea at bounding box center [797, 624] width 790 height 39
type textarea "h"
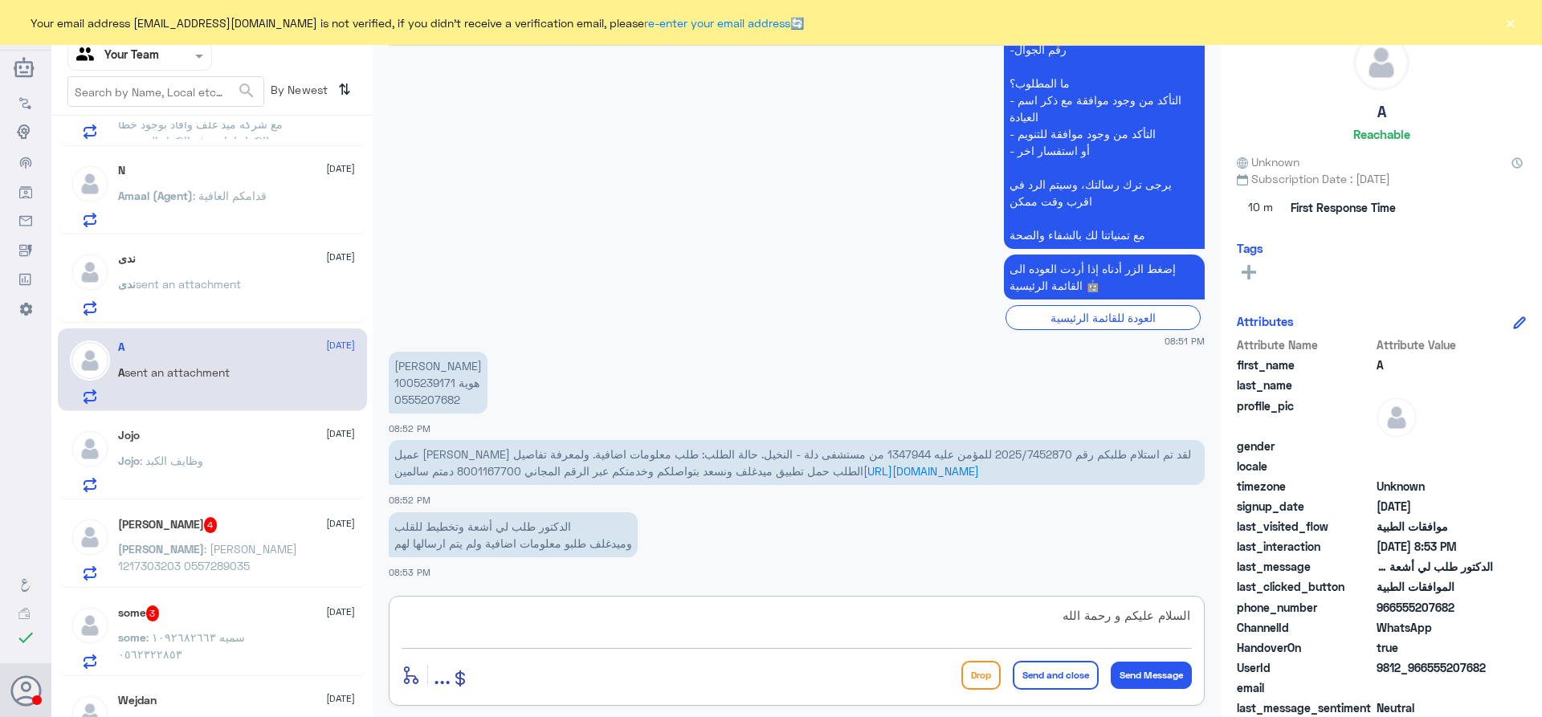
type textarea "السلام عليكم و رحمة الله"
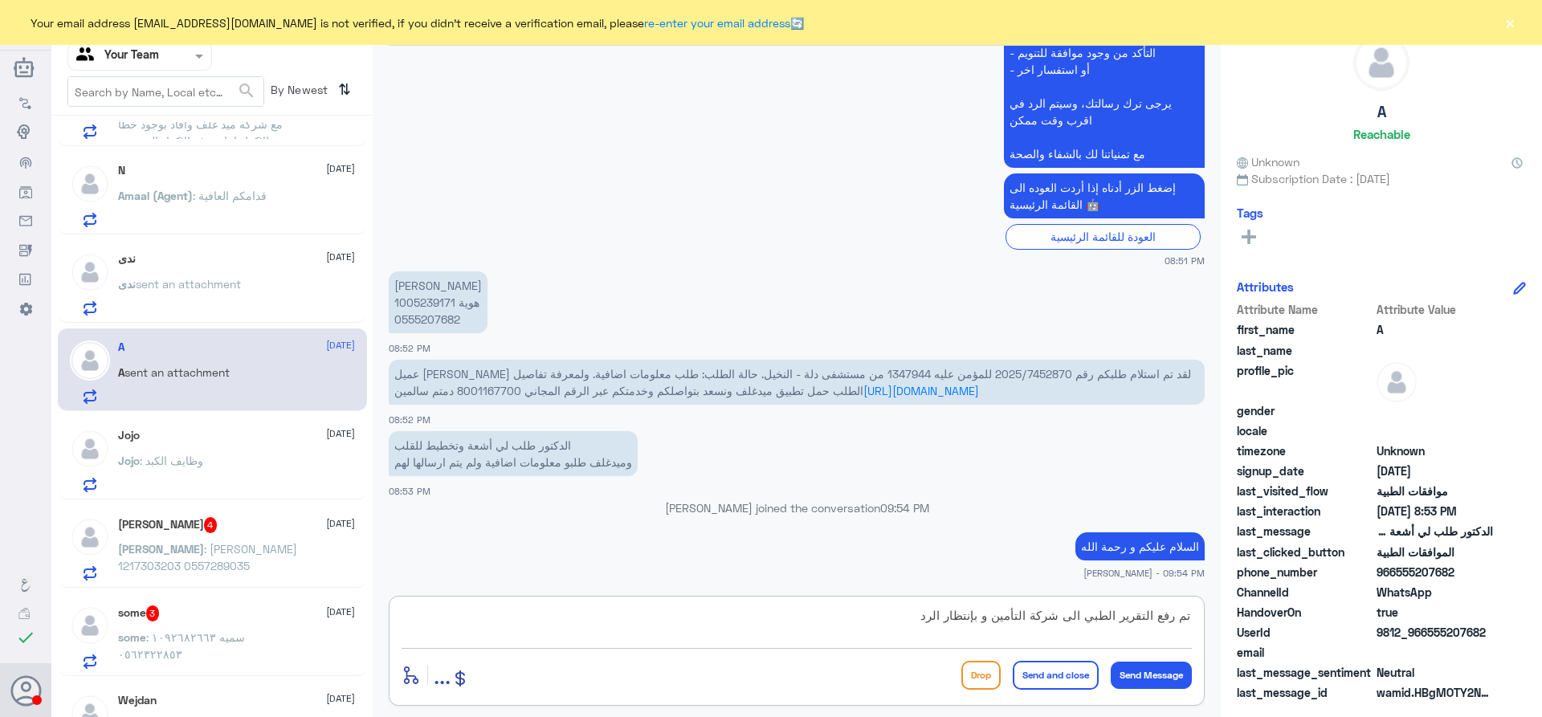
type textarea "تم رفع التقرير الطبي الى شركة التأمين و بإنتظار الرد"
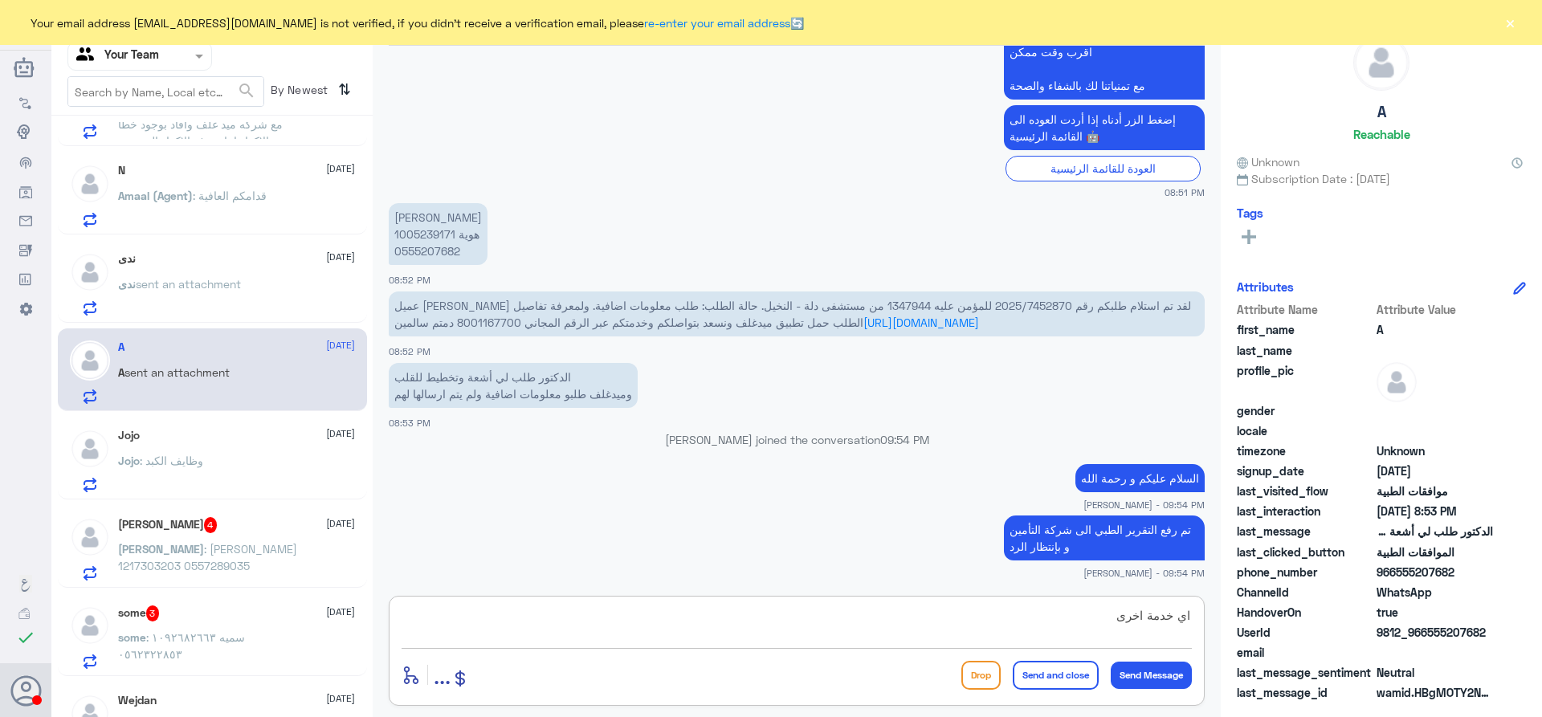
type textarea "اي خدمة اخرى؟"
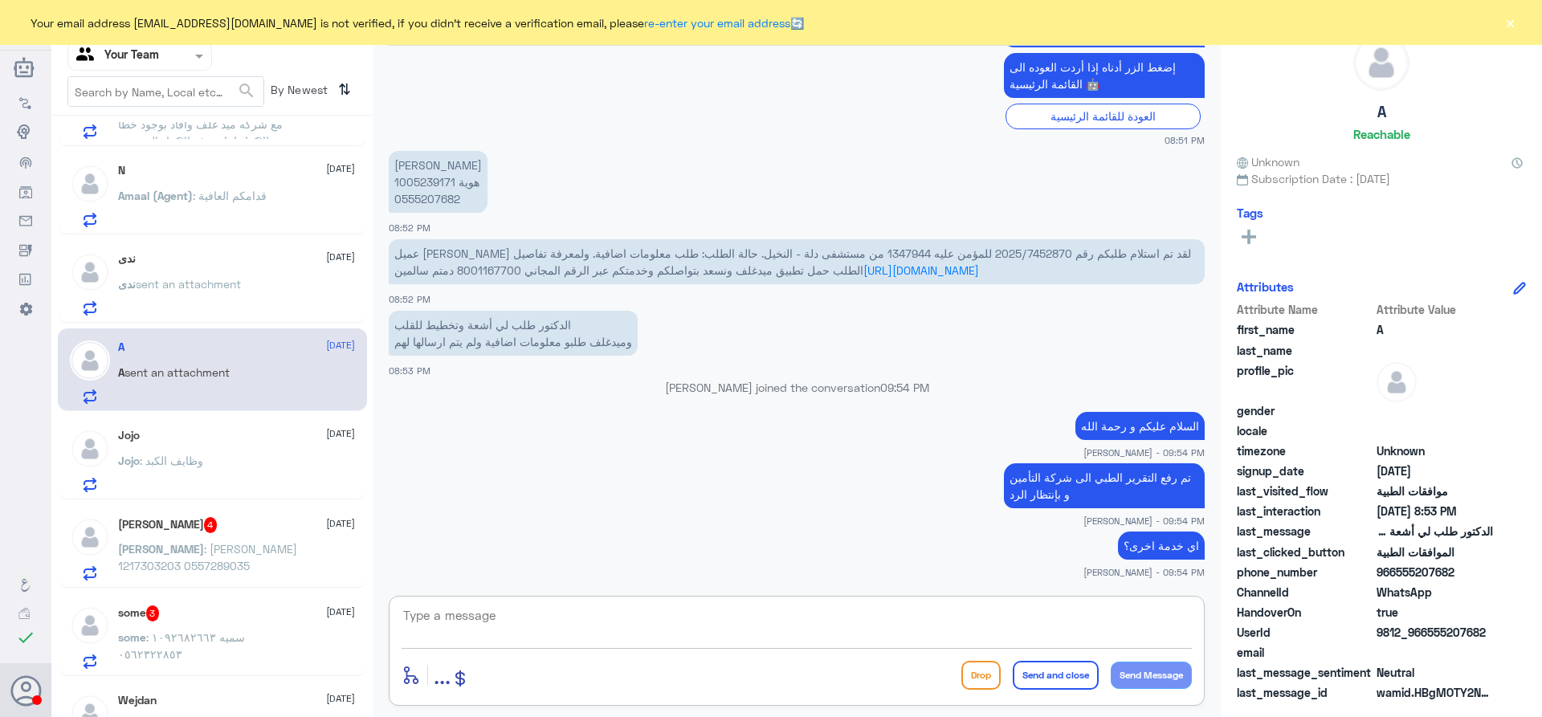
click at [179, 553] on span ": [PERSON_NAME] 1217303203 0557289035" at bounding box center [207, 557] width 179 height 31
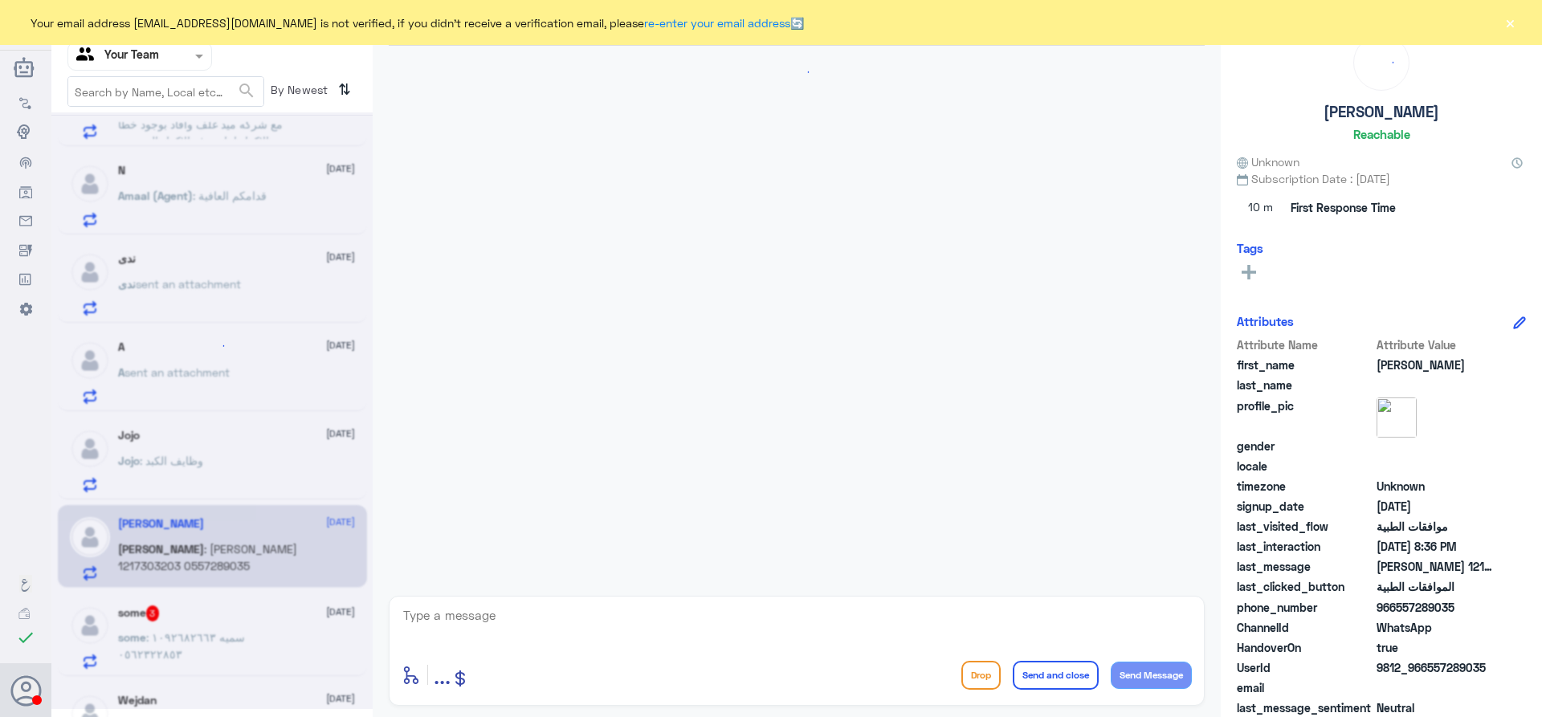
scroll to position [645, 0]
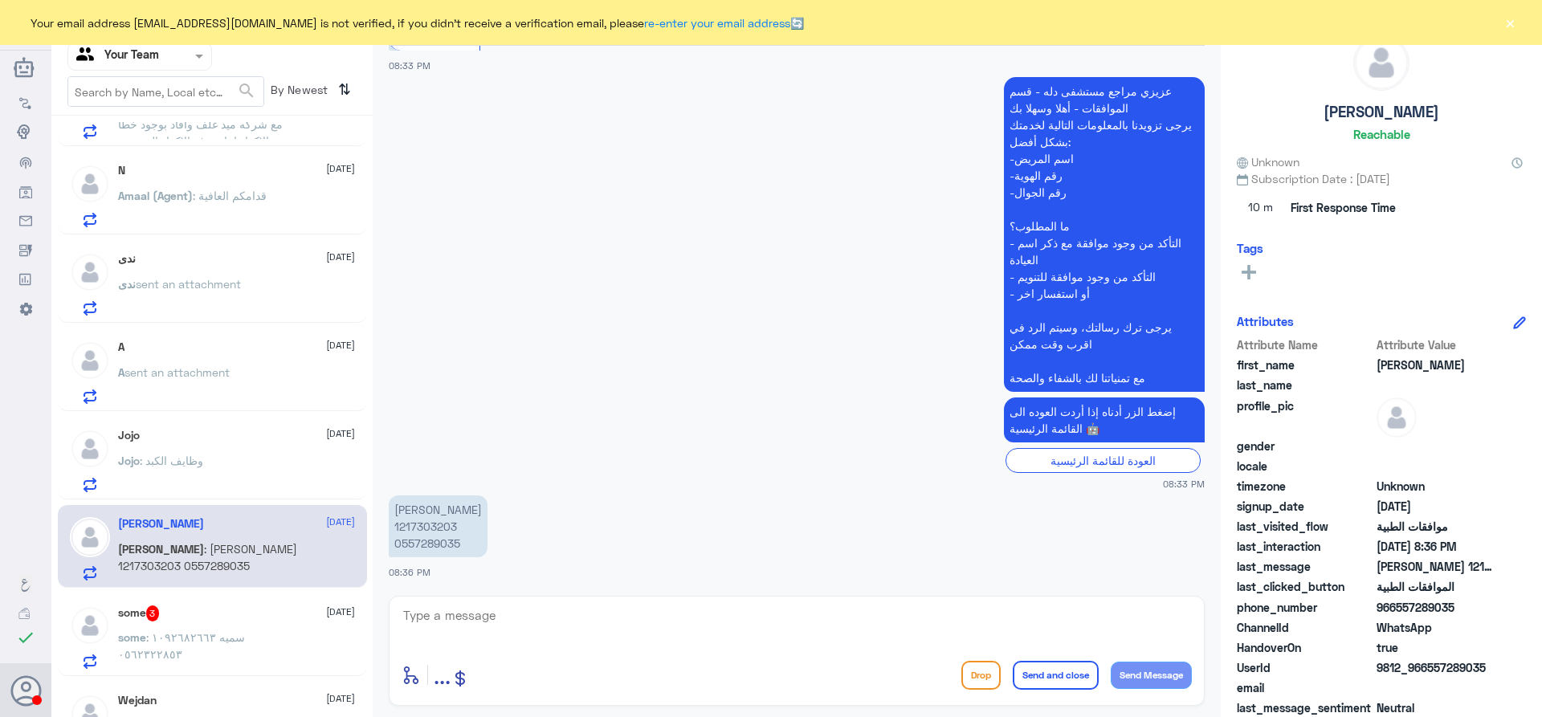
click at [442, 525] on p "سند نايف الردادي 1217303203 0557289035" at bounding box center [438, 527] width 99 height 62
copy p "1217303203"
click at [552, 619] on textarea at bounding box center [797, 624] width 790 height 39
type textarea "تفضل كيف اقدر اخدمك؟"
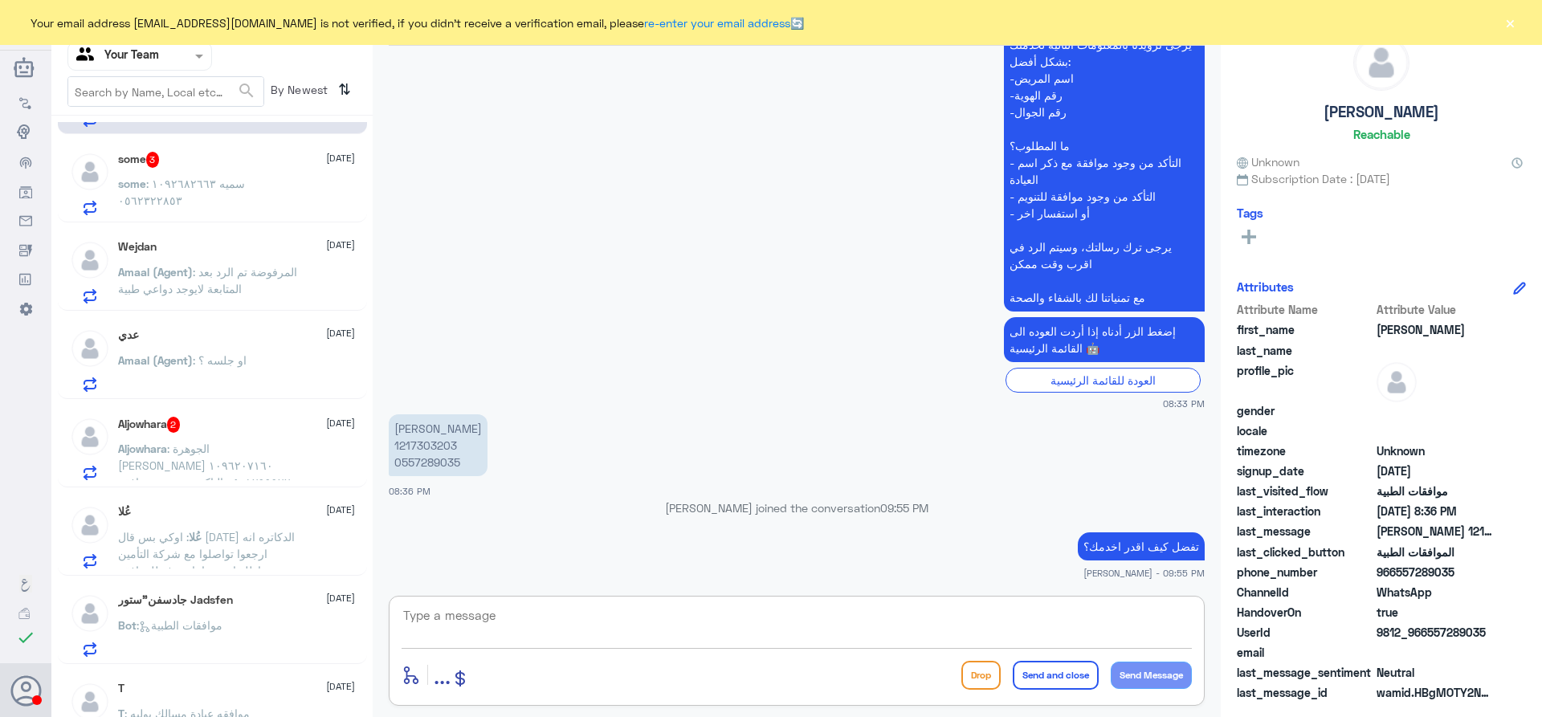
scroll to position [683, 0]
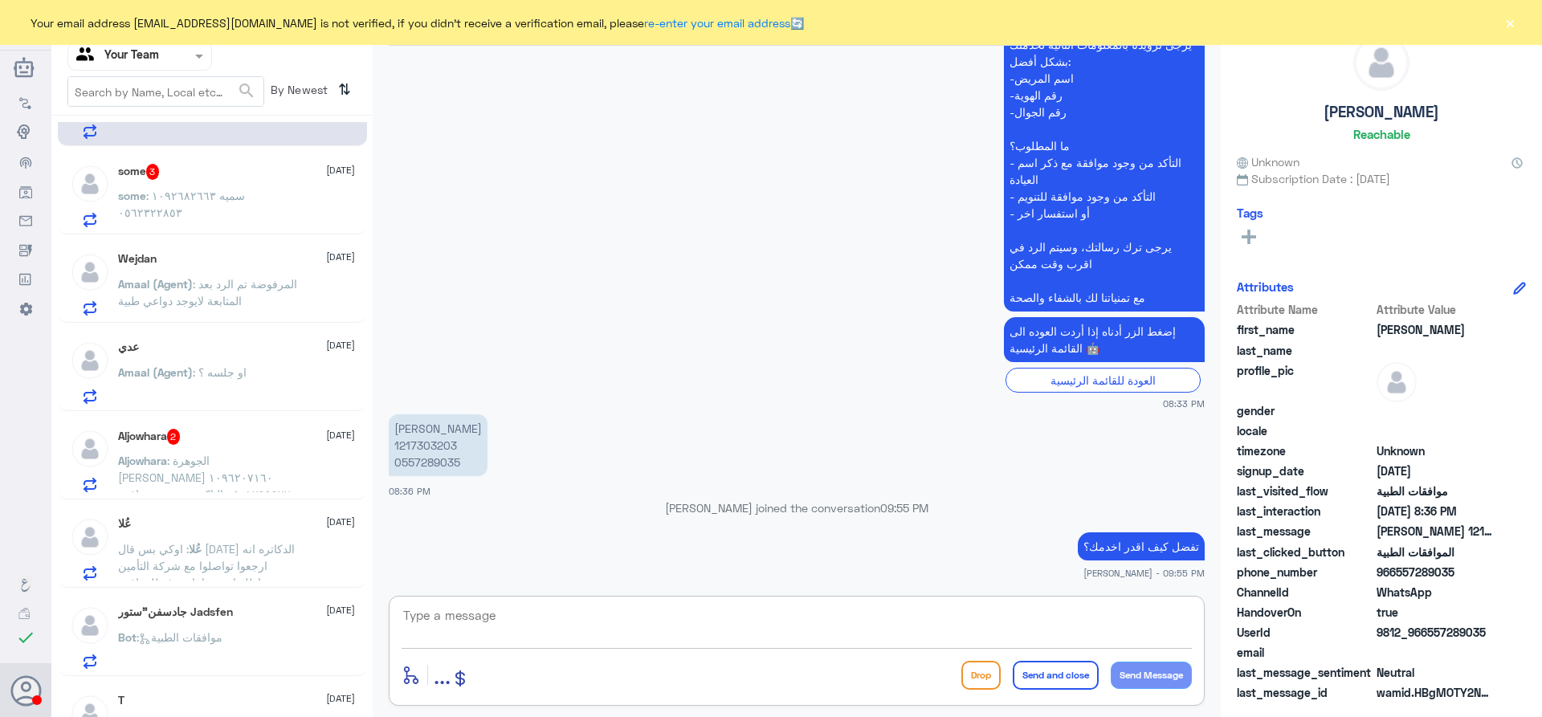
click at [226, 477] on span ": الجوهرة [PERSON_NAME] ١٠٩٦٢٠٧١٦٠ ٠٥٠١٢٩٩٩٢٢ التاكد من وجود موافقة في عيادات ا…" at bounding box center [204, 494] width 173 height 81
